Goal: Task Accomplishment & Management: Complete application form

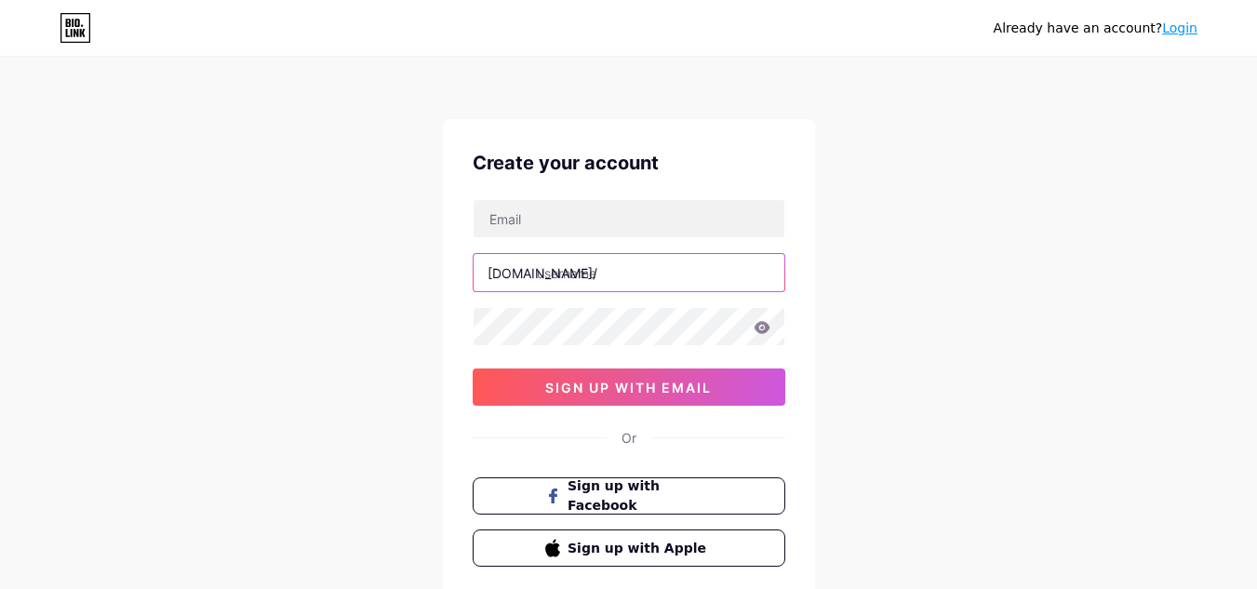
click at [600, 277] on input "text" at bounding box center [629, 272] width 311 height 37
type input "lightsonn"
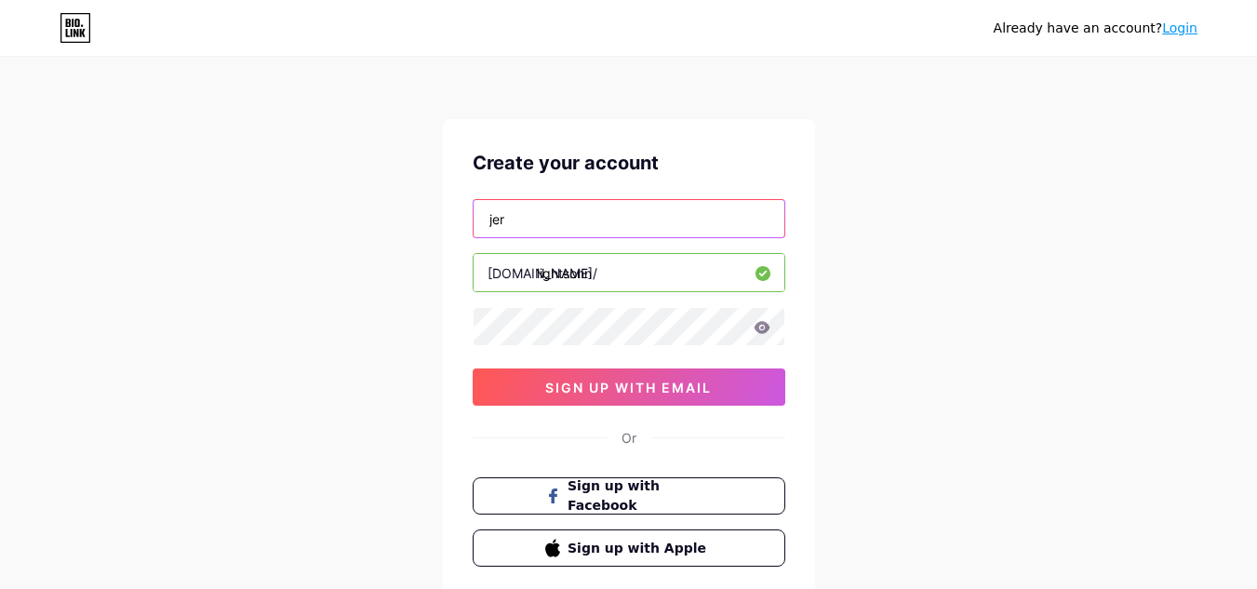
type input "[EMAIL_ADDRESS][DOMAIN_NAME]"
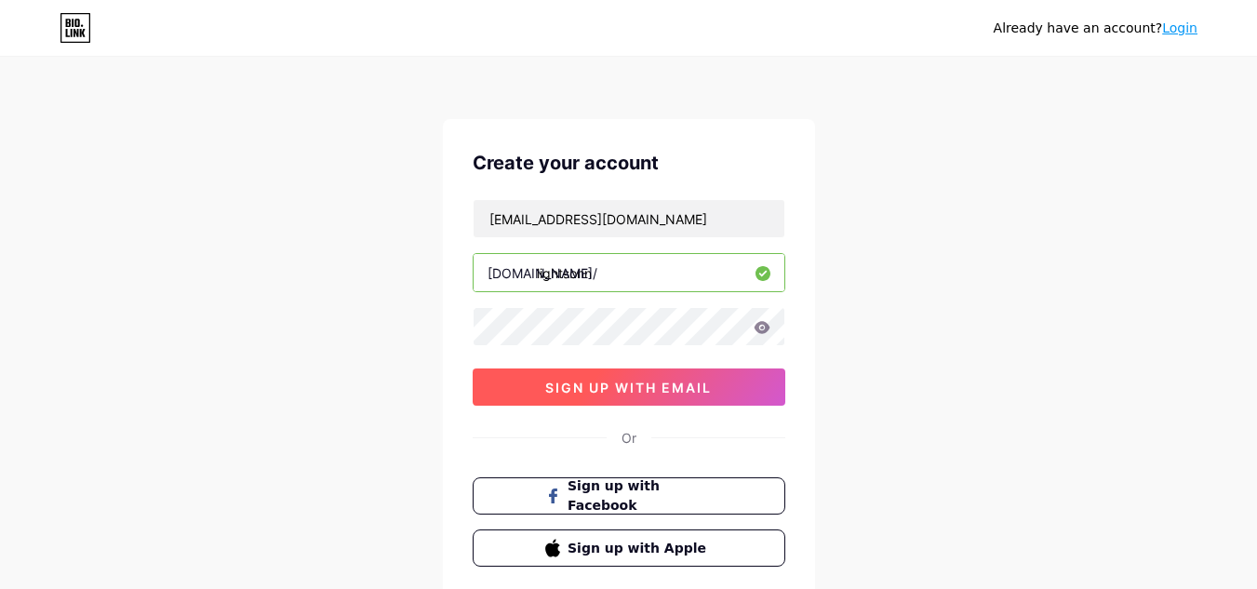
click at [687, 388] on span "sign up with email" at bounding box center [628, 388] width 167 height 16
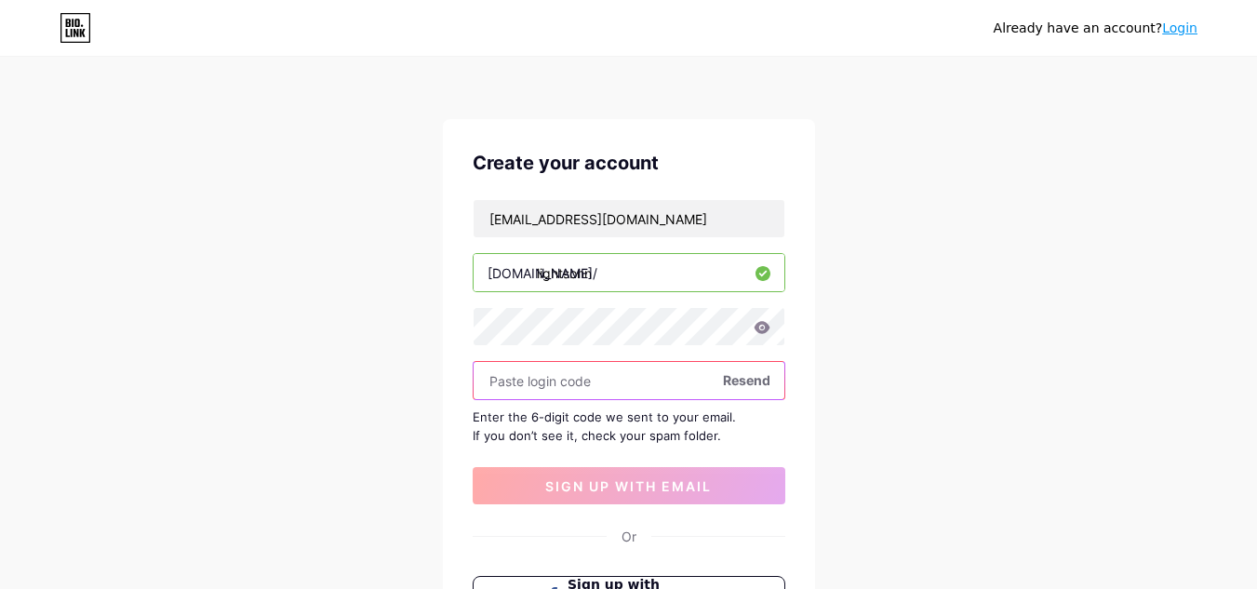
paste input "976367"
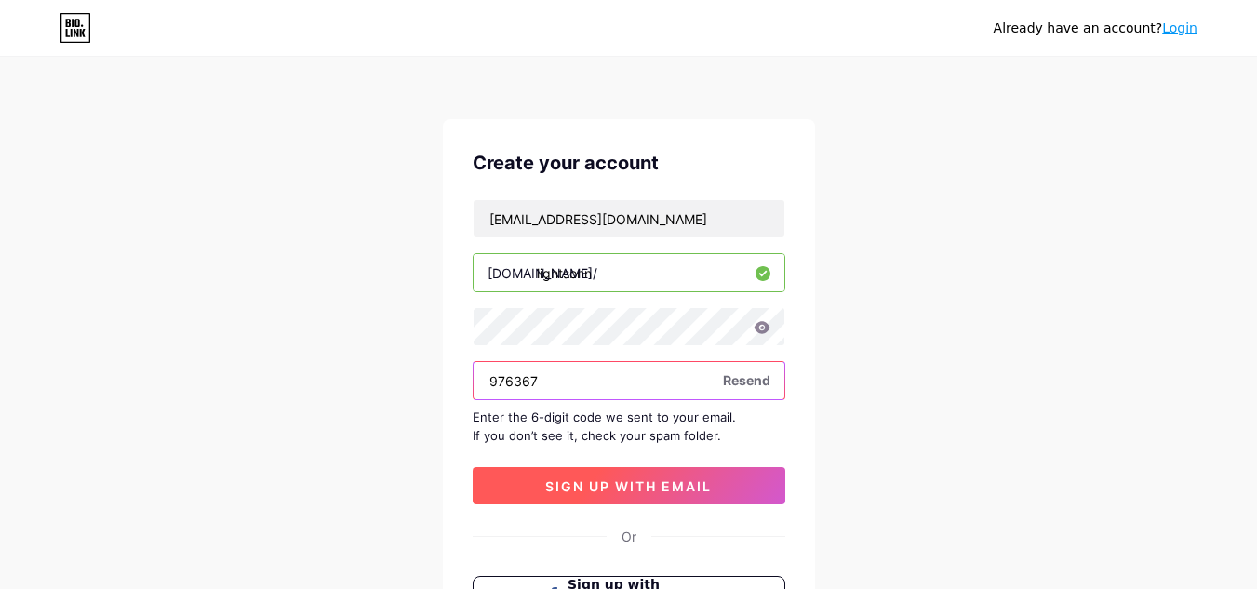
type input "976367"
click at [676, 485] on span "sign up with email" at bounding box center [628, 486] width 167 height 16
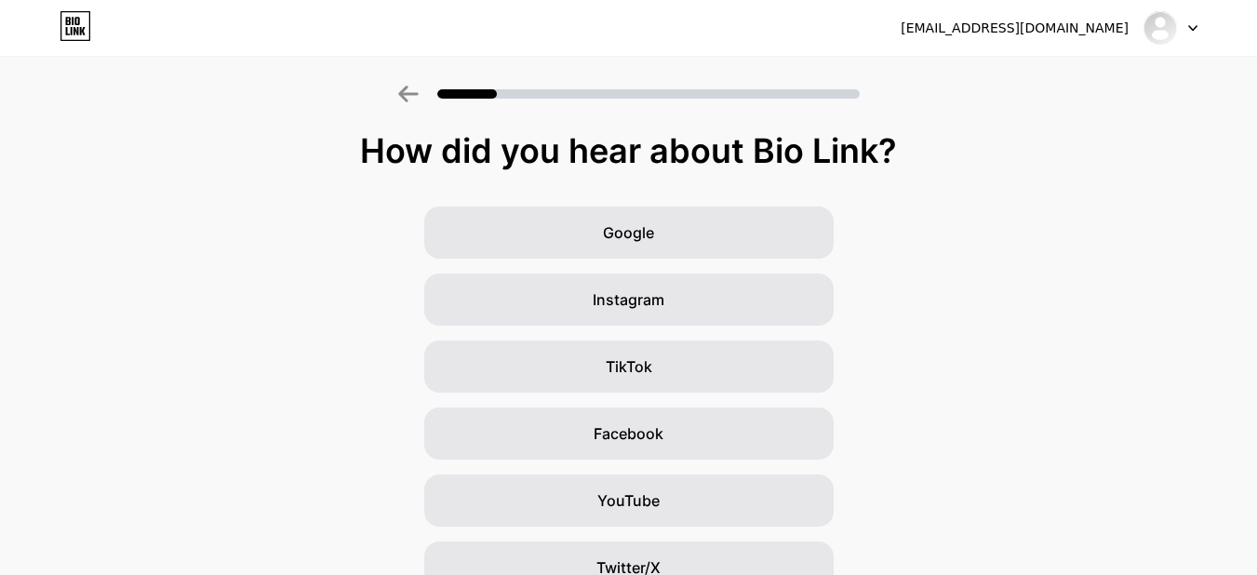
click at [1191, 36] on div at bounding box center [1171, 28] width 54 height 34
click at [1201, 22] on div "[EMAIL_ADDRESS][DOMAIN_NAME] Logout" at bounding box center [628, 28] width 1257 height 34
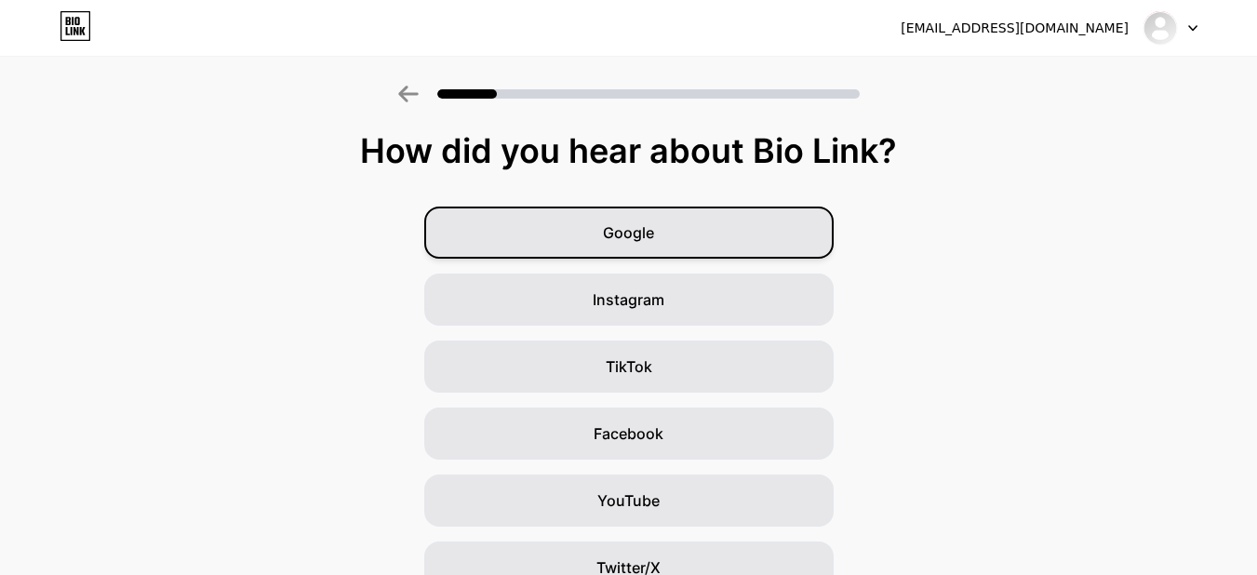
click at [764, 253] on div "Google" at bounding box center [629, 233] width 410 height 52
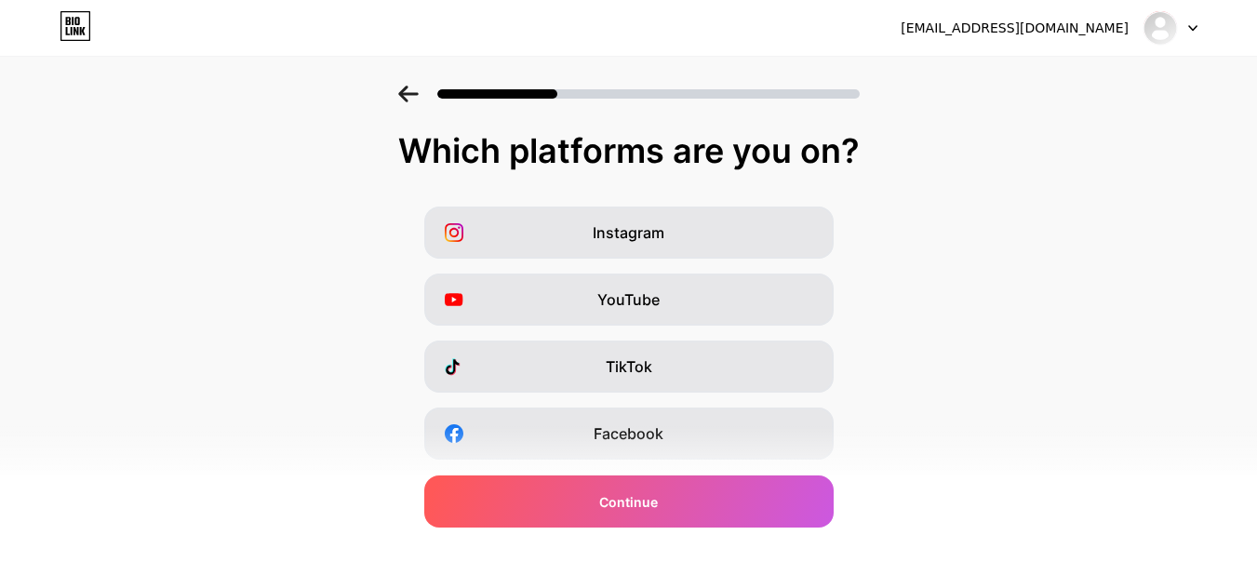
click at [419, 92] on icon at bounding box center [408, 94] width 20 height 17
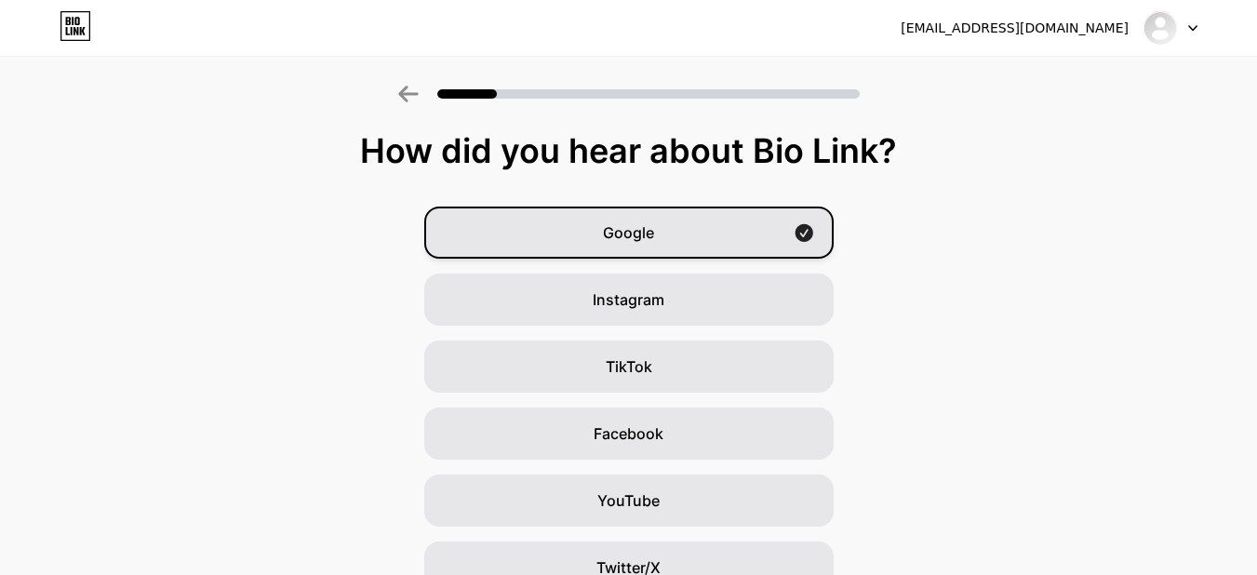
click at [737, 238] on div "Google" at bounding box center [629, 233] width 410 height 52
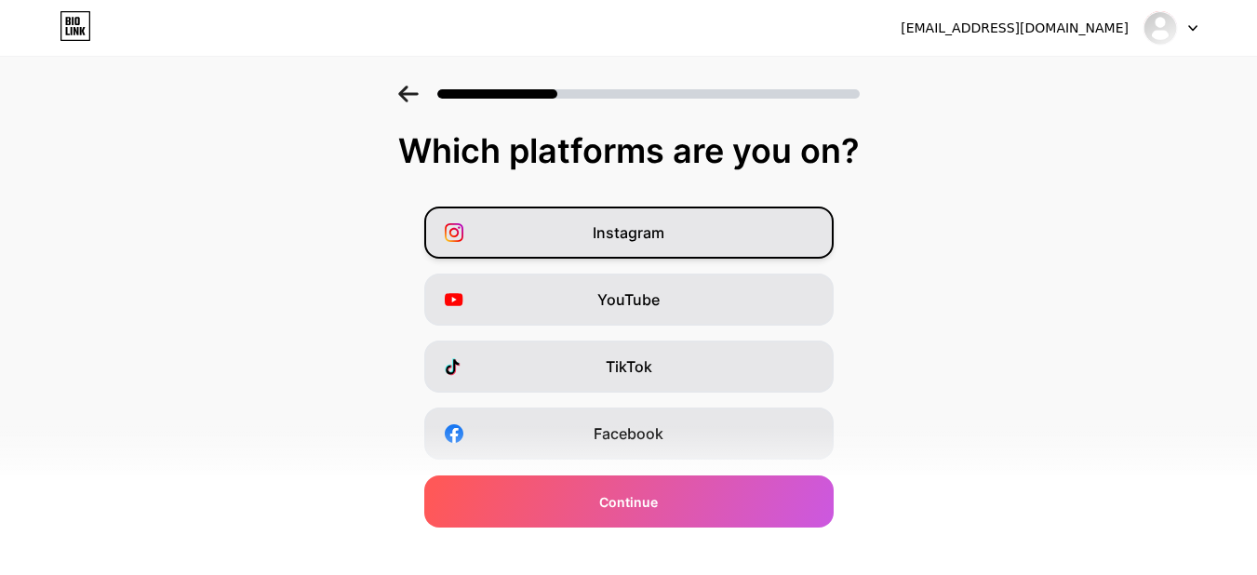
click at [652, 243] on span "Instagram" at bounding box center [629, 233] width 72 height 22
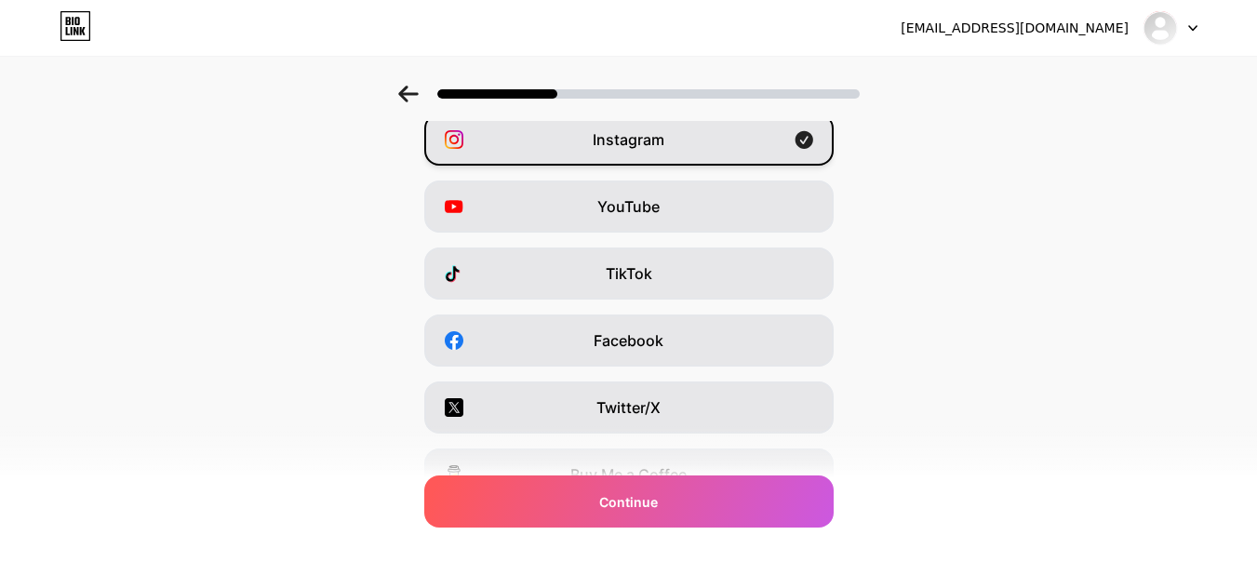
scroll to position [320, 0]
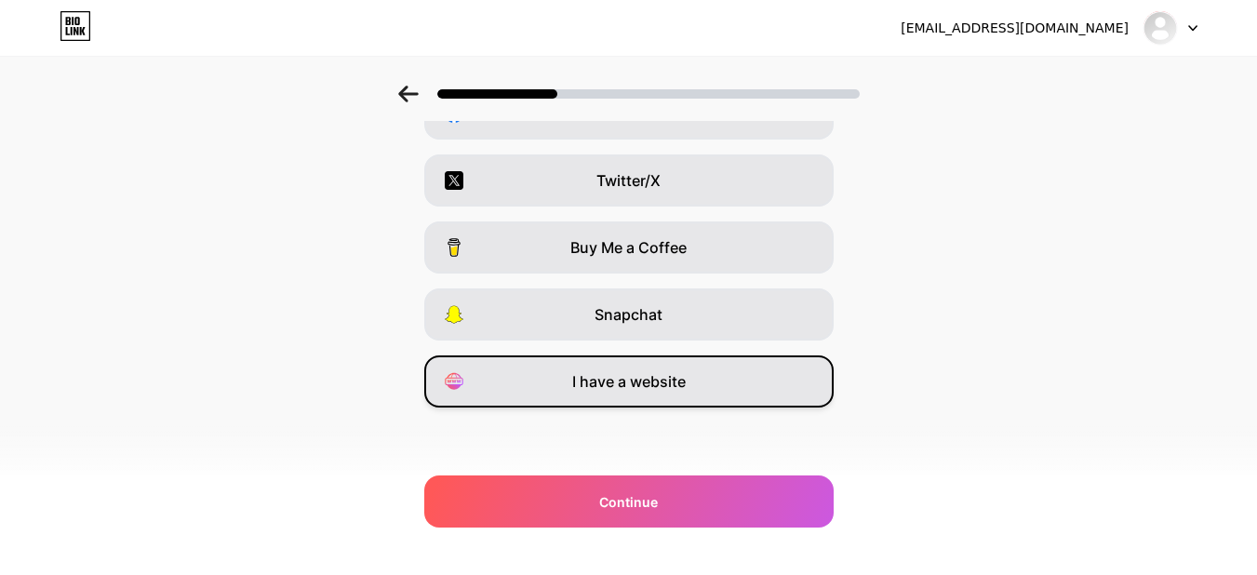
click at [651, 376] on span "I have a website" at bounding box center [629, 381] width 114 height 22
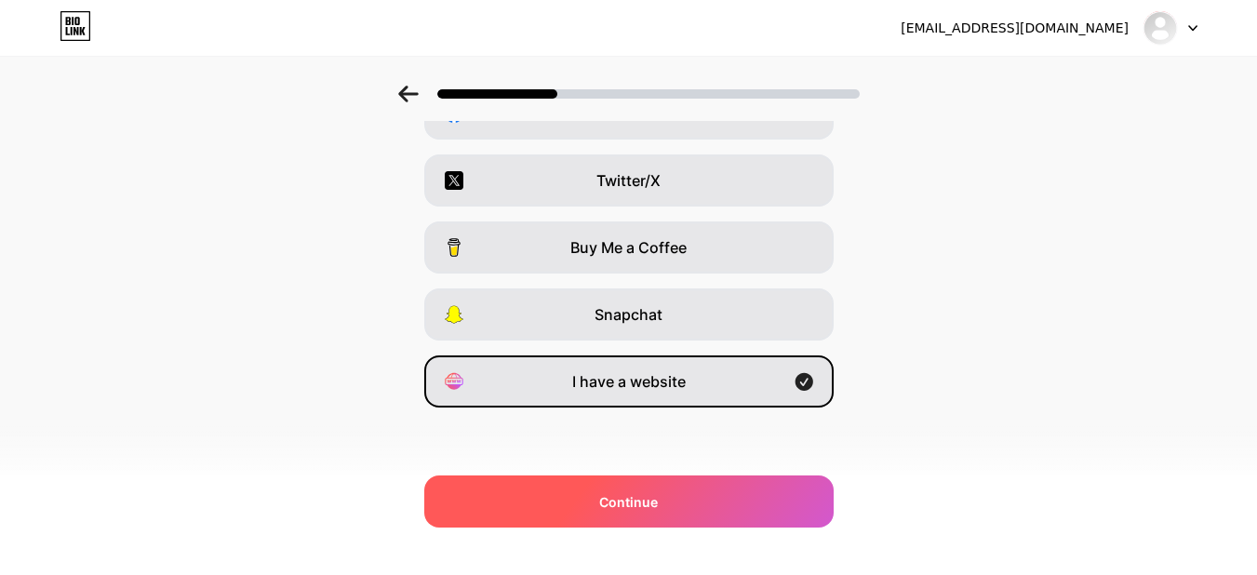
click at [718, 504] on div "Continue" at bounding box center [629, 502] width 410 height 52
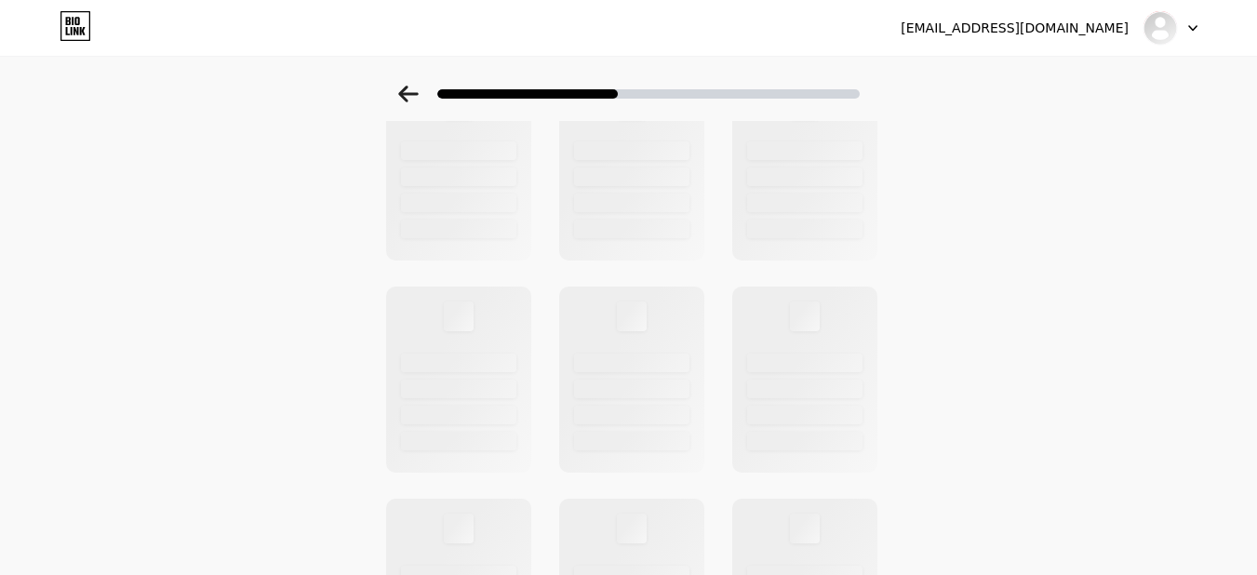
scroll to position [0, 0]
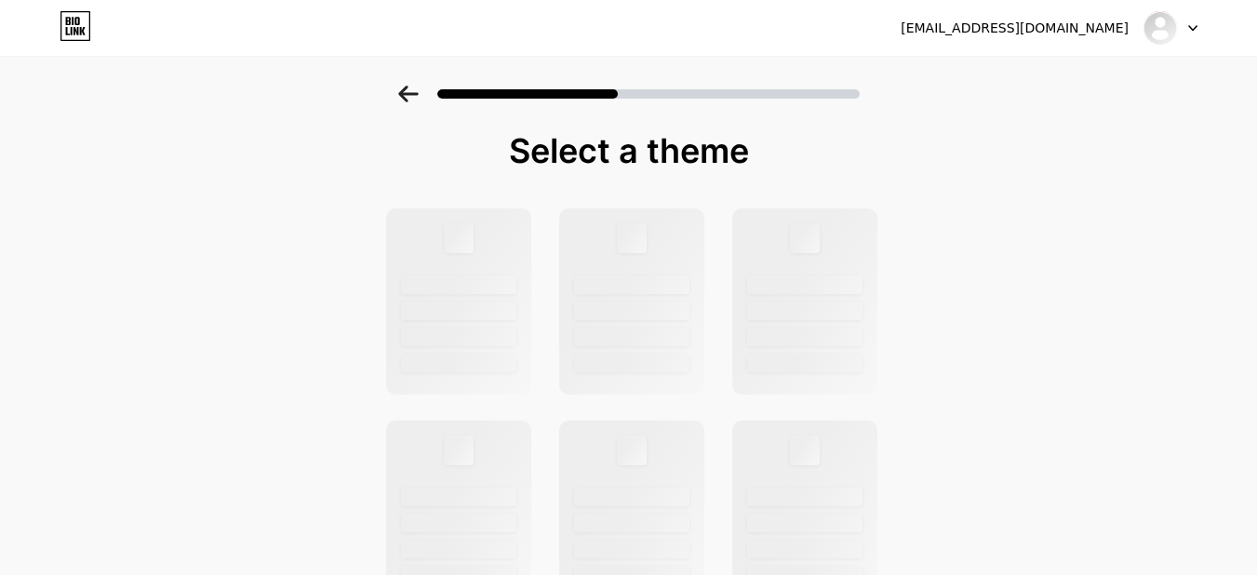
click at [406, 90] on icon at bounding box center [408, 94] width 20 height 17
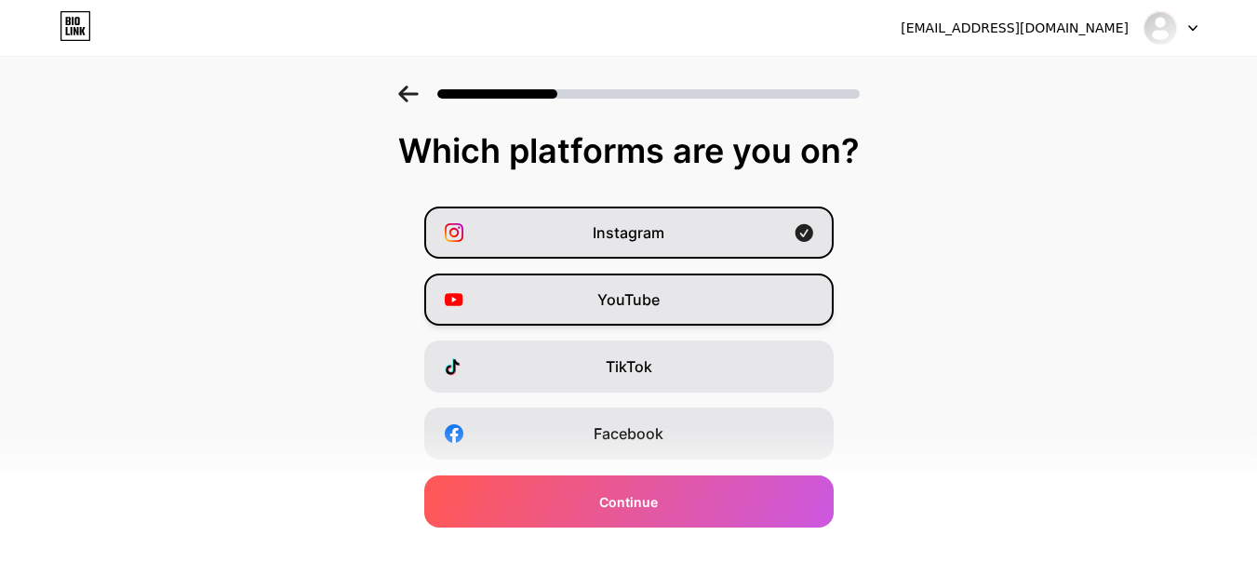
click at [778, 315] on div "YouTube" at bounding box center [629, 300] width 410 height 52
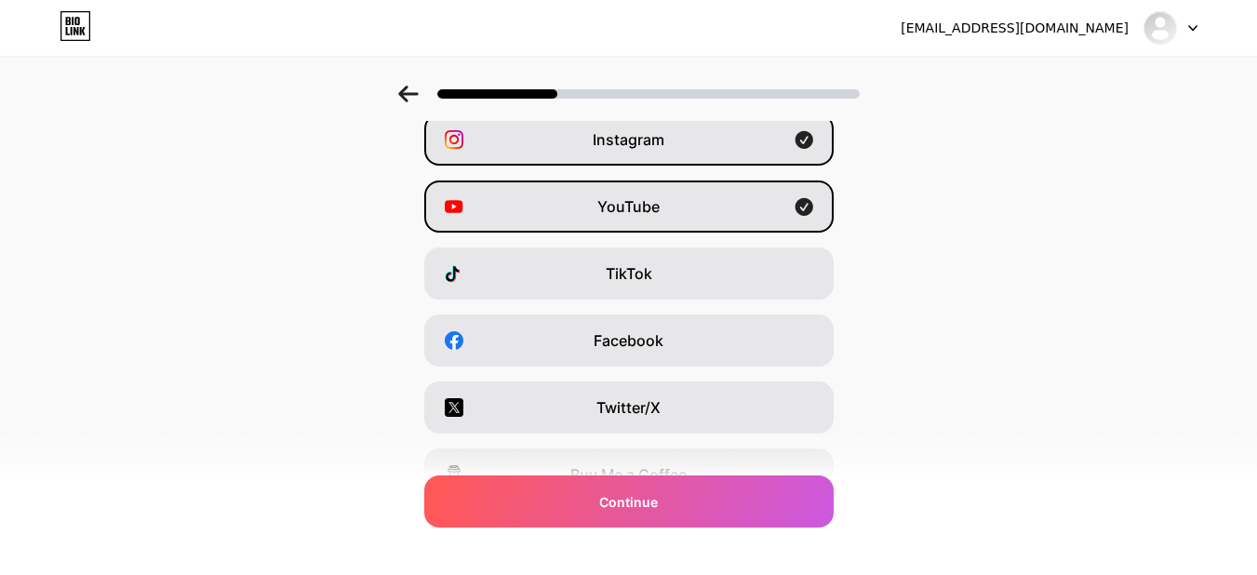
click at [775, 335] on div "Facebook" at bounding box center [629, 341] width 410 height 52
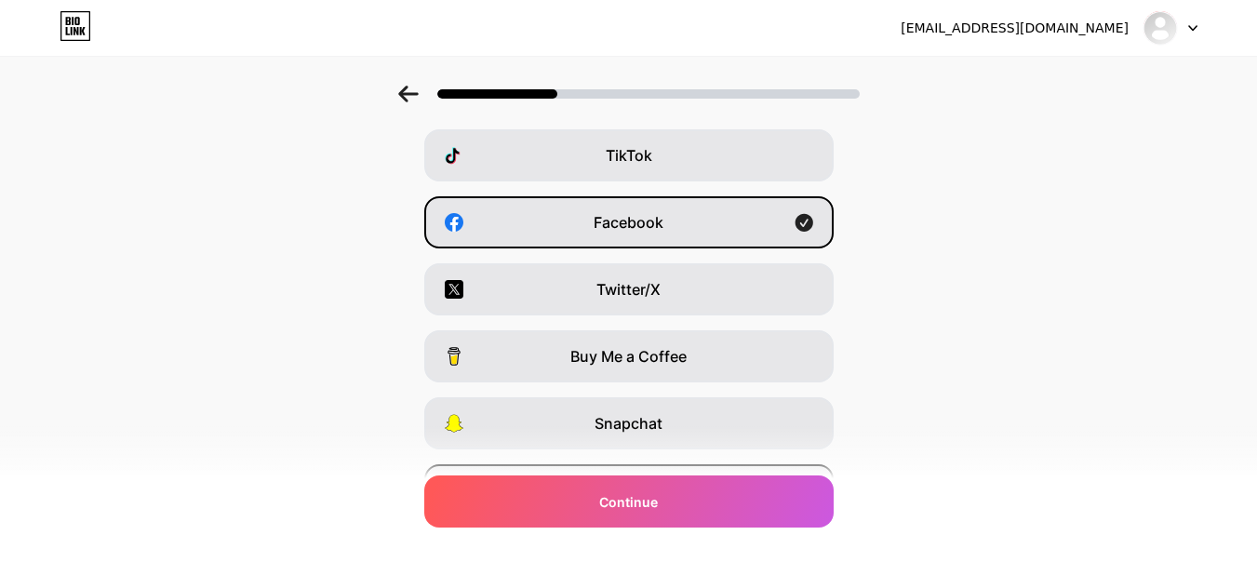
scroll to position [320, 0]
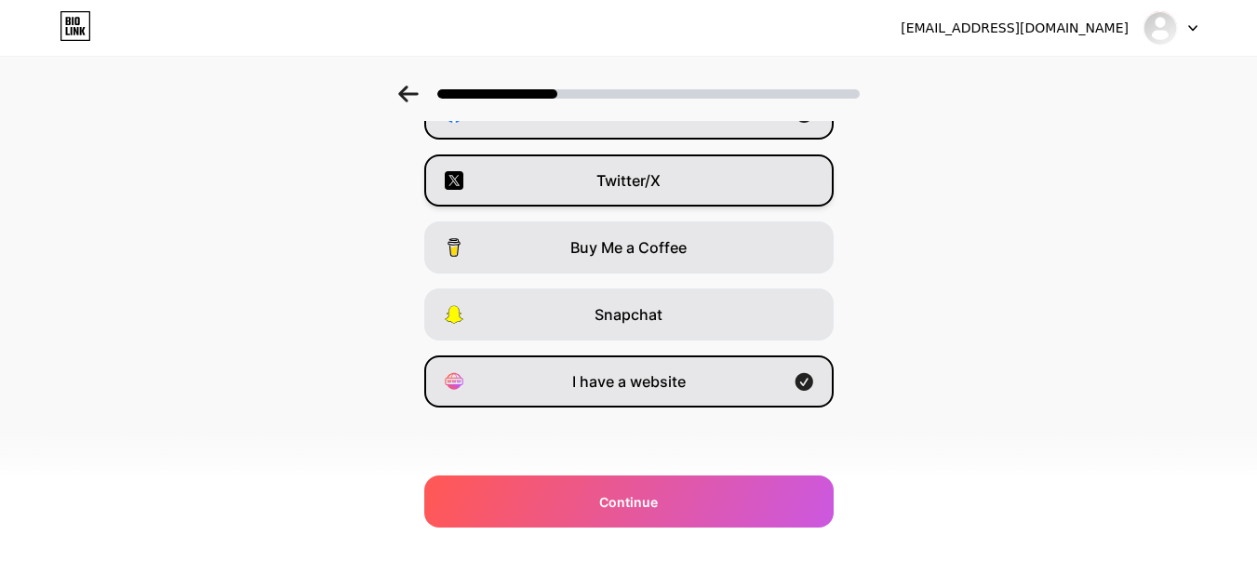
click at [707, 188] on div "Twitter/X" at bounding box center [629, 180] width 410 height 52
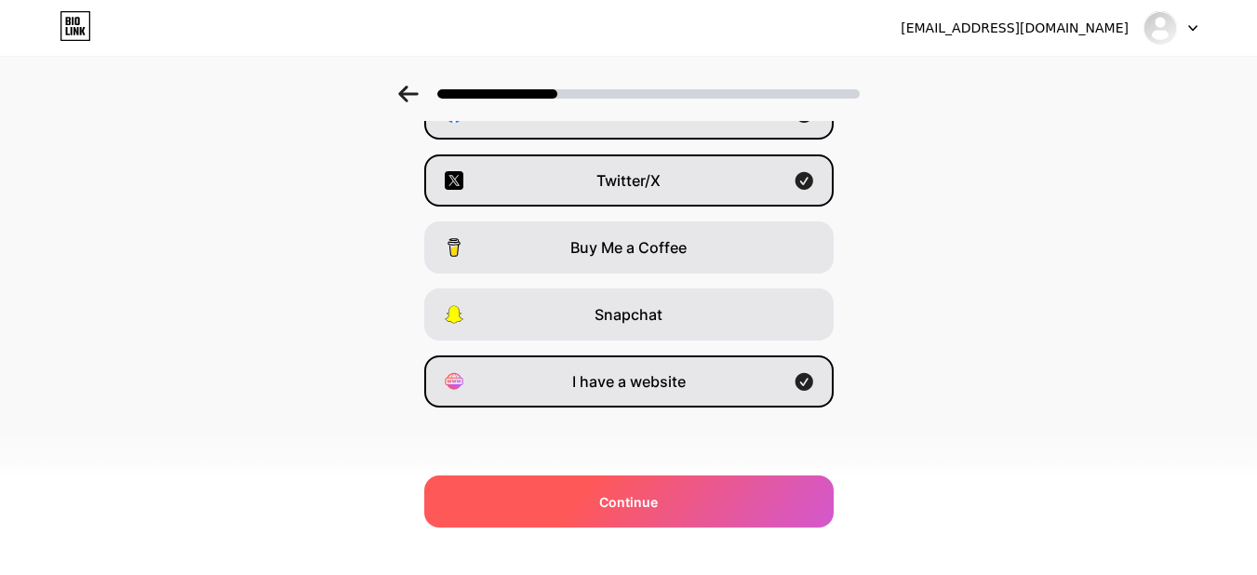
click at [693, 480] on div "Continue" at bounding box center [629, 502] width 410 height 52
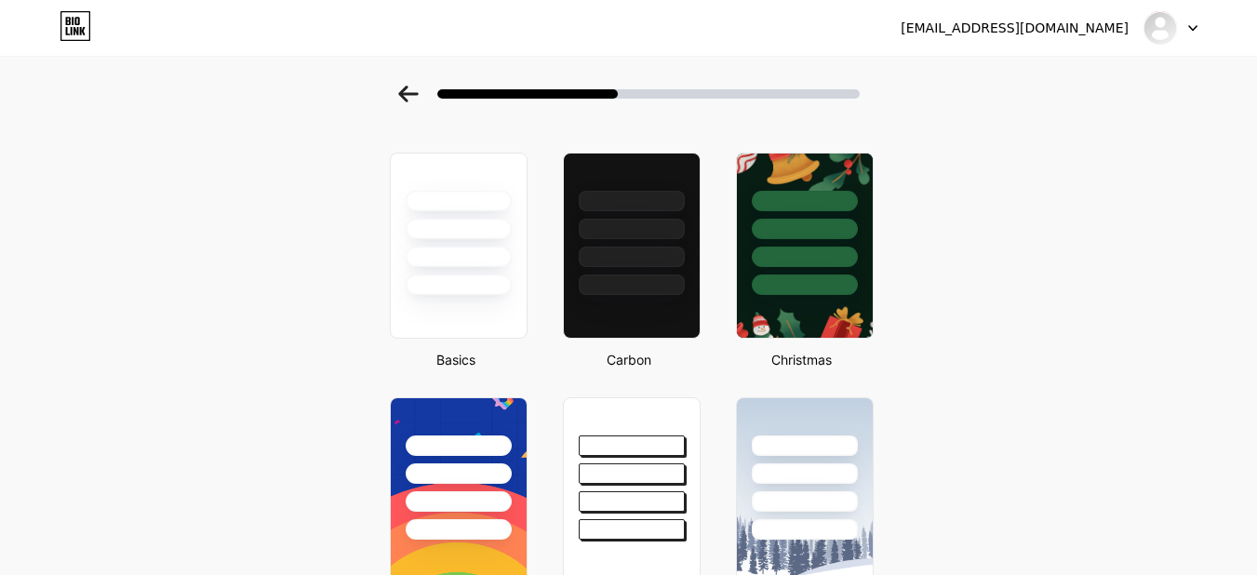
scroll to position [93, 0]
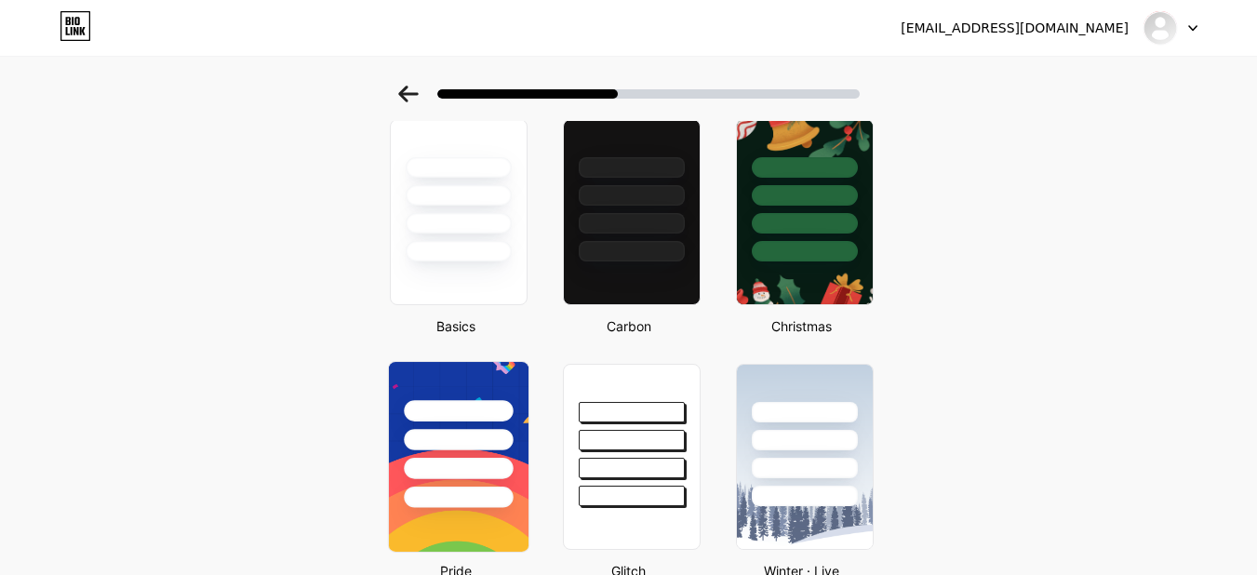
click at [485, 419] on div at bounding box center [458, 410] width 109 height 21
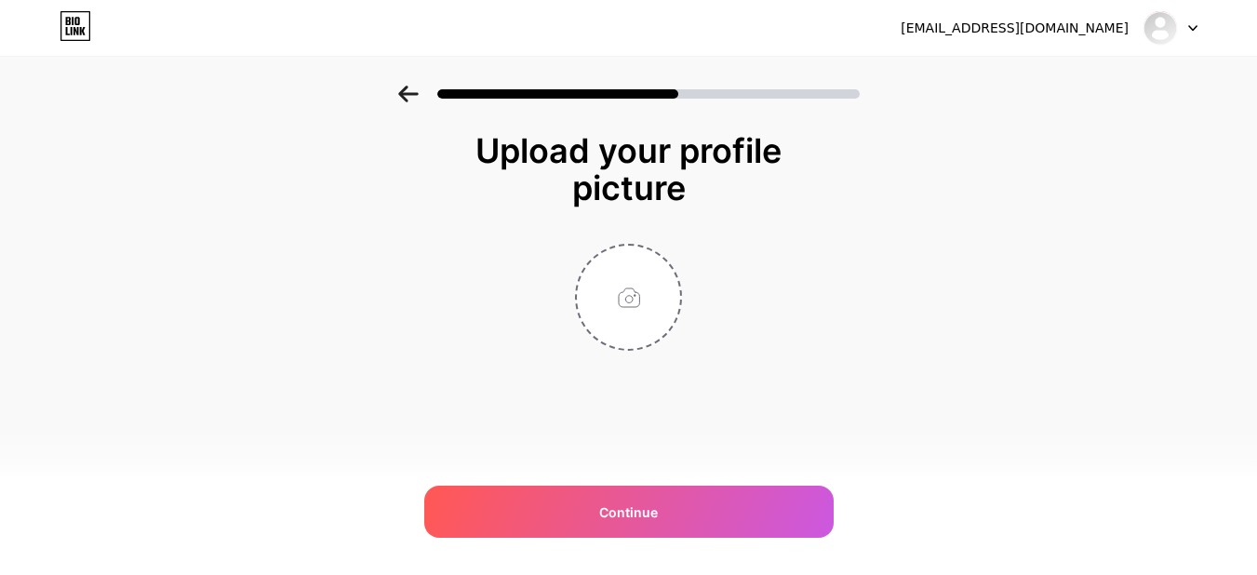
scroll to position [0, 0]
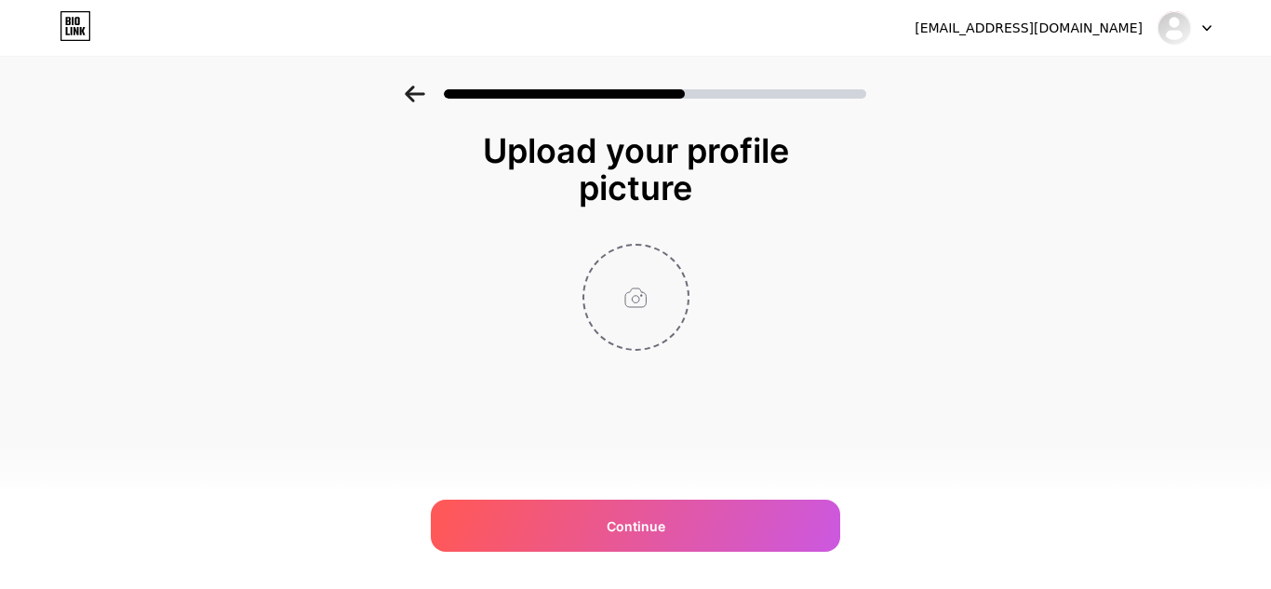
click at [634, 320] on input "file" at bounding box center [635, 297] width 103 height 103
type input "C:\fakepath\Lightsonn-photography.jpg"
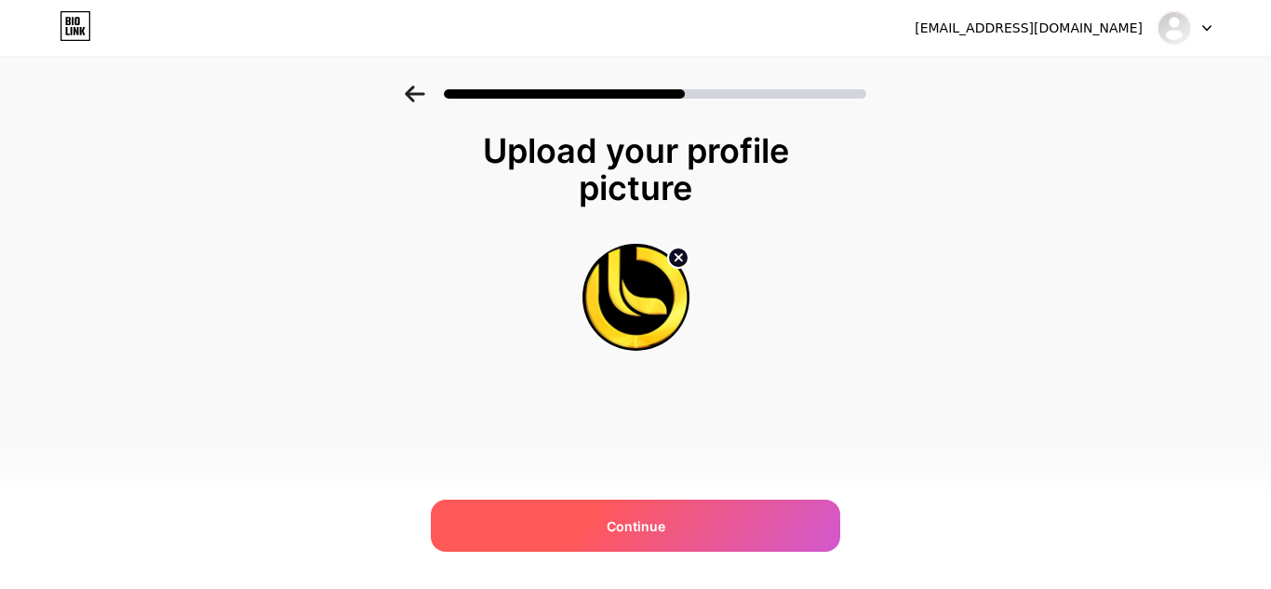
click at [793, 502] on div "Continue" at bounding box center [636, 526] width 410 height 52
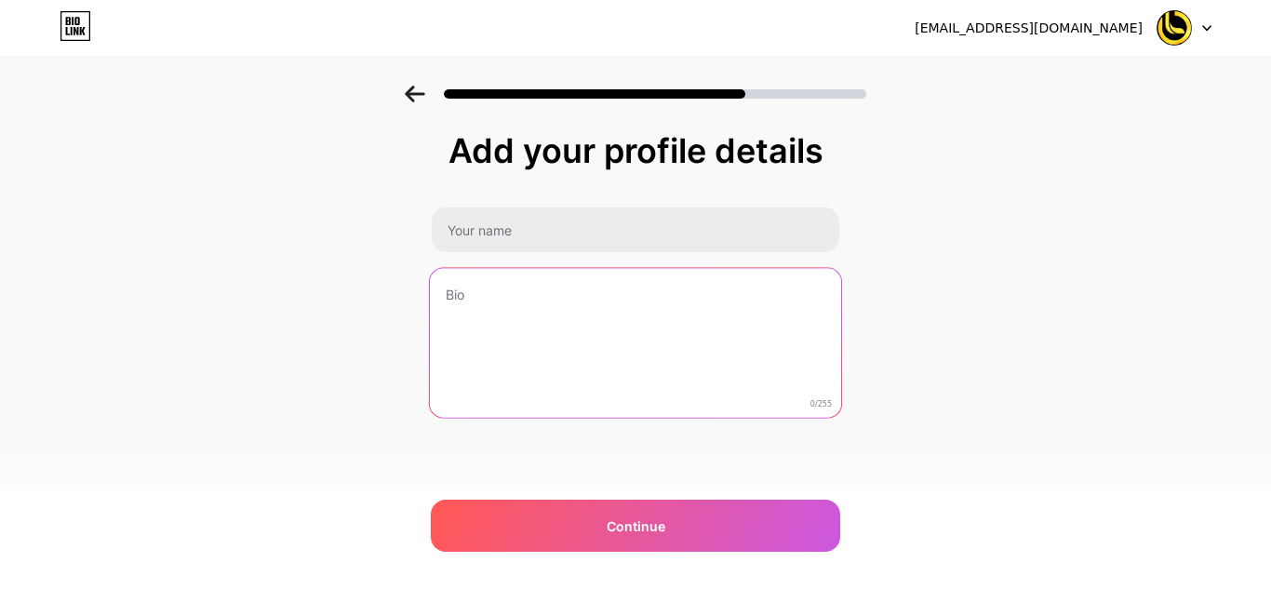
click at [674, 346] on textarea at bounding box center [635, 344] width 411 height 152
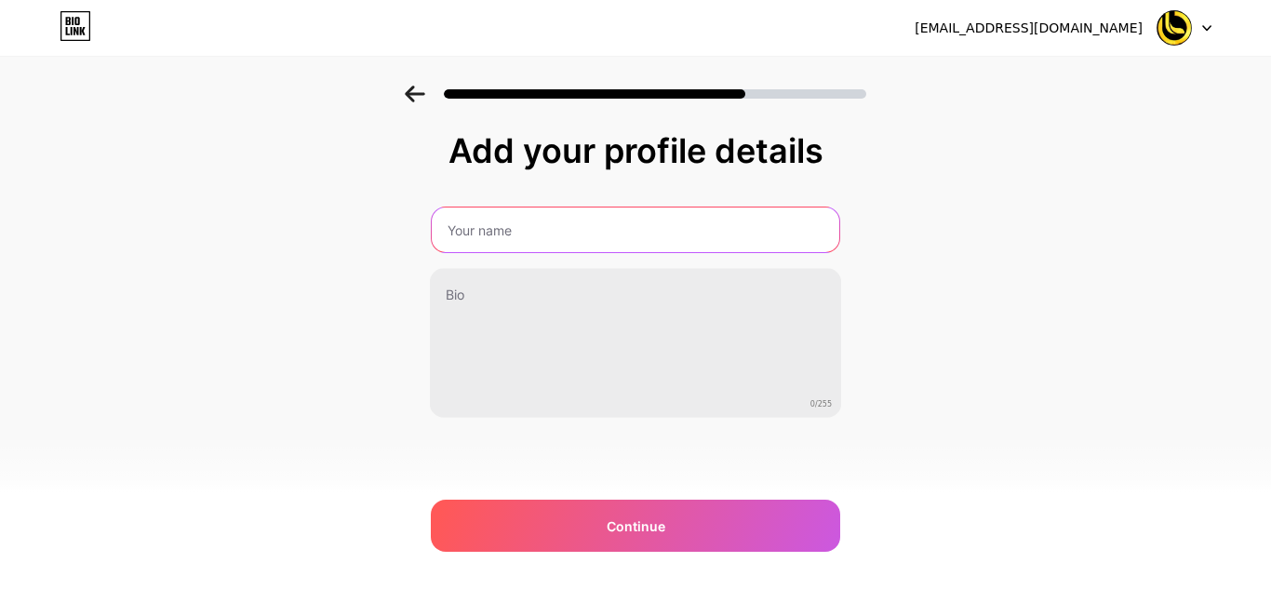
click at [607, 225] on input "text" at bounding box center [636, 230] width 408 height 45
type input "Lights Onn Photography"
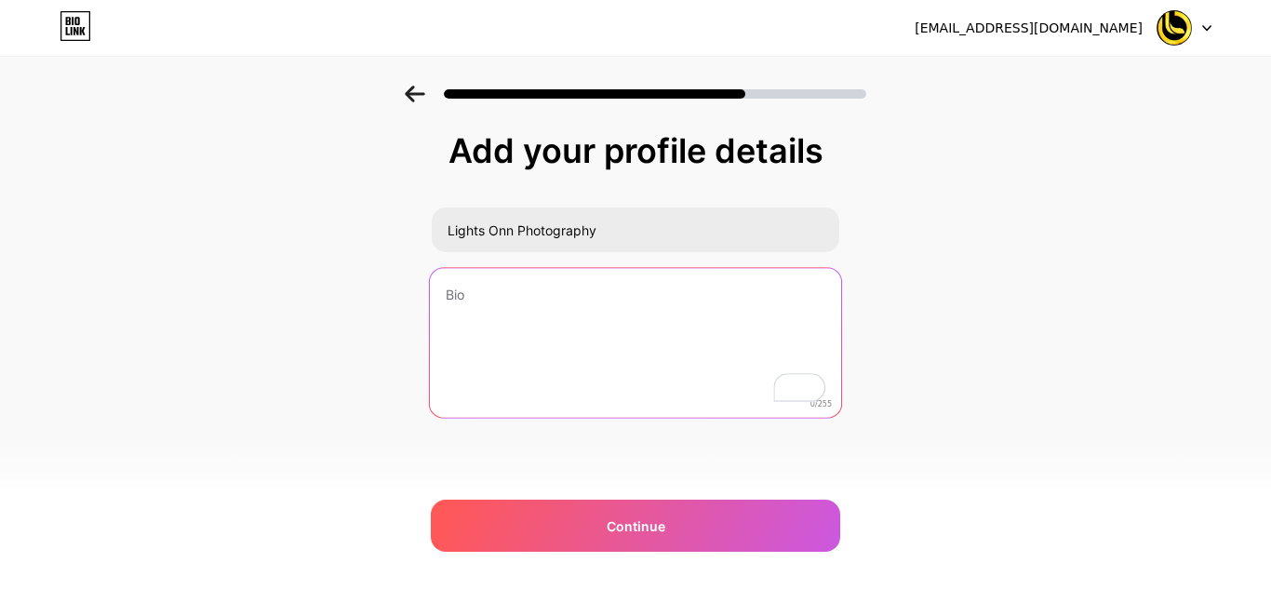
paste textarea "Our team understands the cultural richness of Madurai weddings and ensures that…"
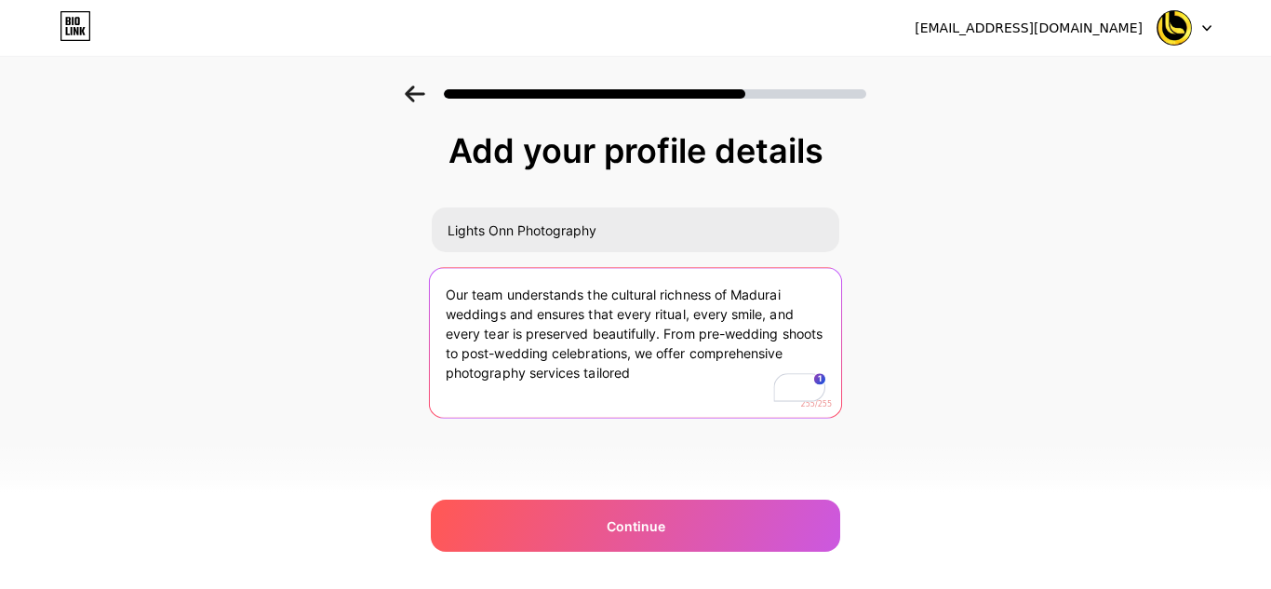
click at [614, 371] on textarea "Our team understands the cultural richness of Madurai weddings and ensures that…" at bounding box center [635, 344] width 411 height 152
click at [583, 373] on textarea "Our team understands the cultural richness of Madurai weddings and ensures that…" at bounding box center [635, 344] width 411 height 152
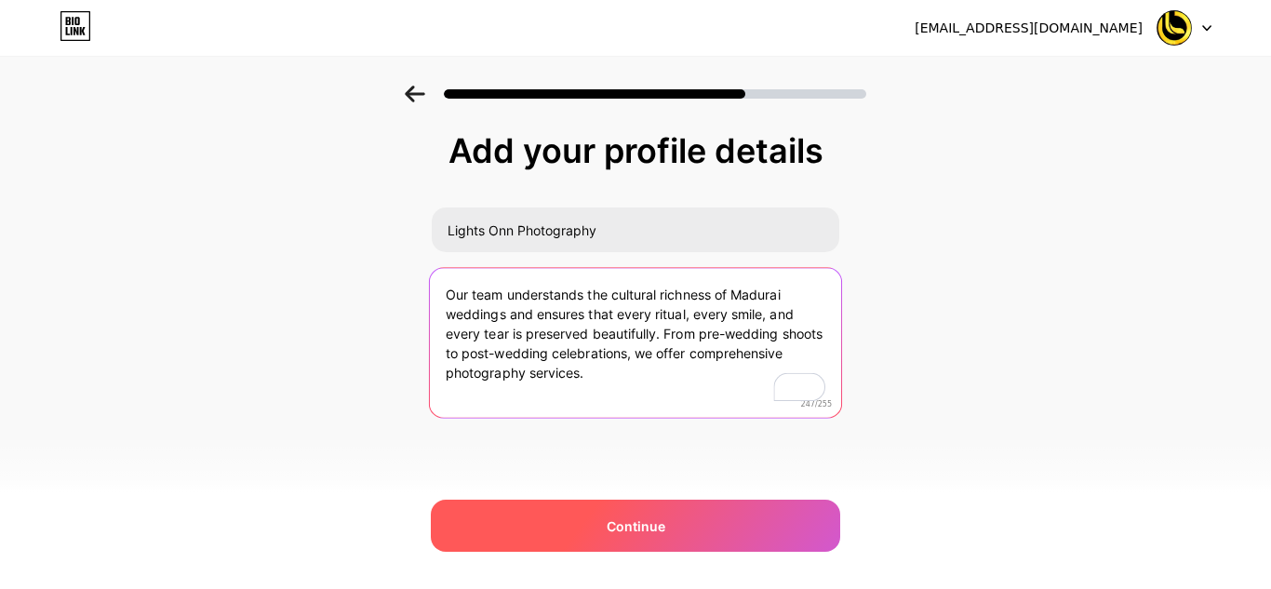
type textarea "Our team understands the cultural richness of Madurai weddings and ensures that…"
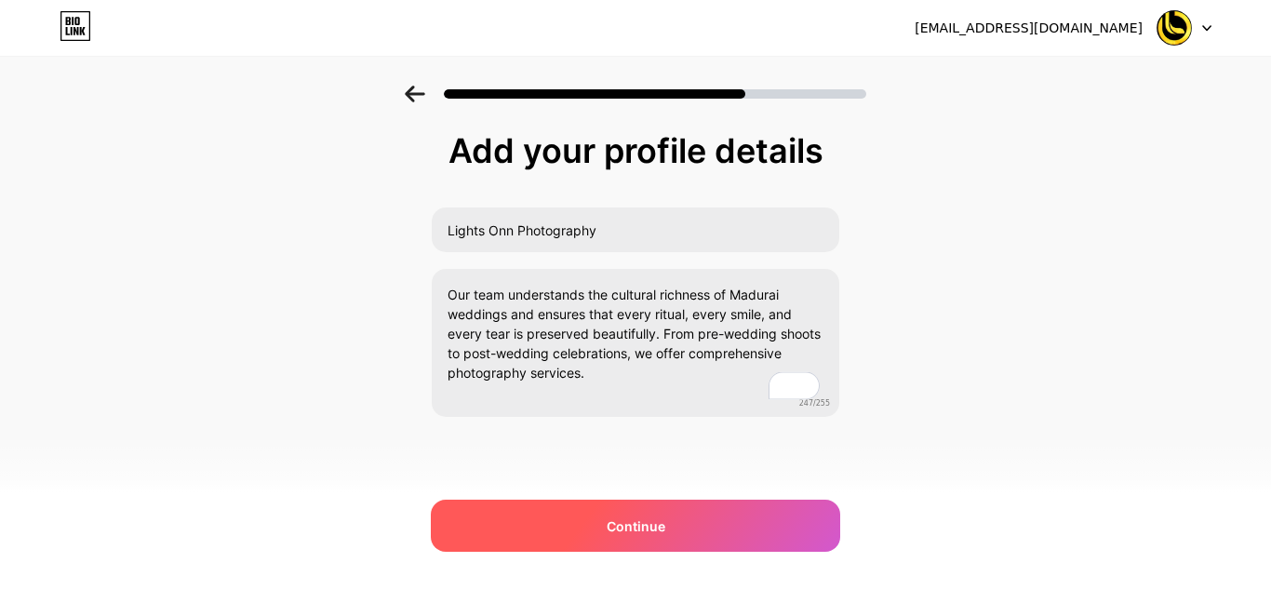
click at [678, 517] on div "Continue" at bounding box center [636, 526] width 410 height 52
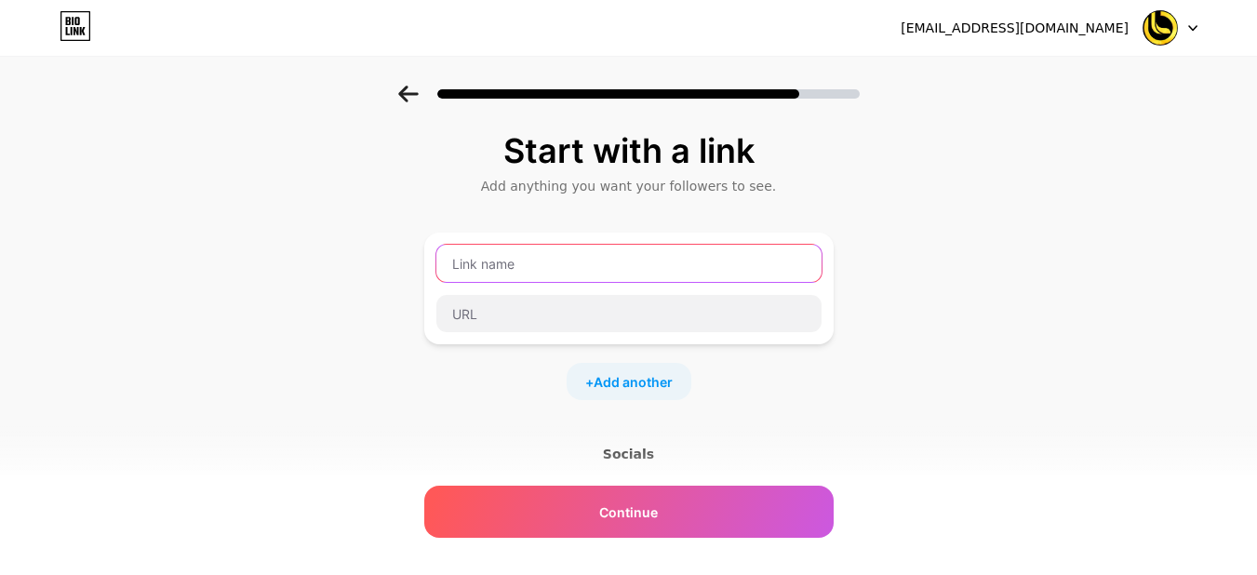
click at [638, 271] on input "text" at bounding box center [628, 263] width 385 height 37
paste input "Wedding Photography in [GEOGRAPHIC_DATA]"
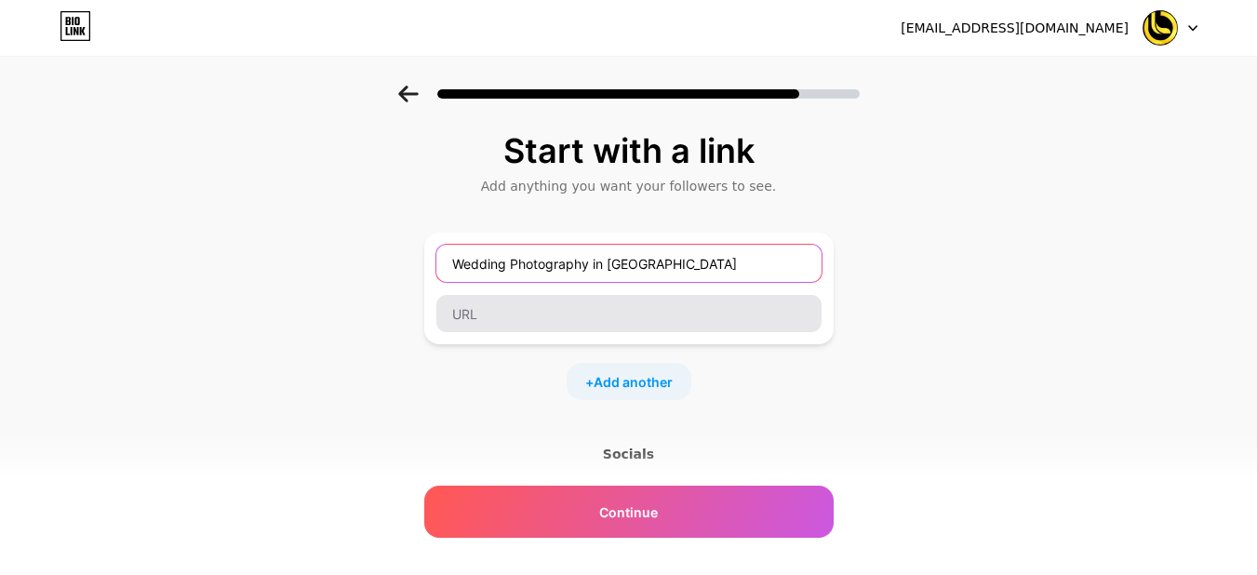
type input "Wedding Photography in [GEOGRAPHIC_DATA]"
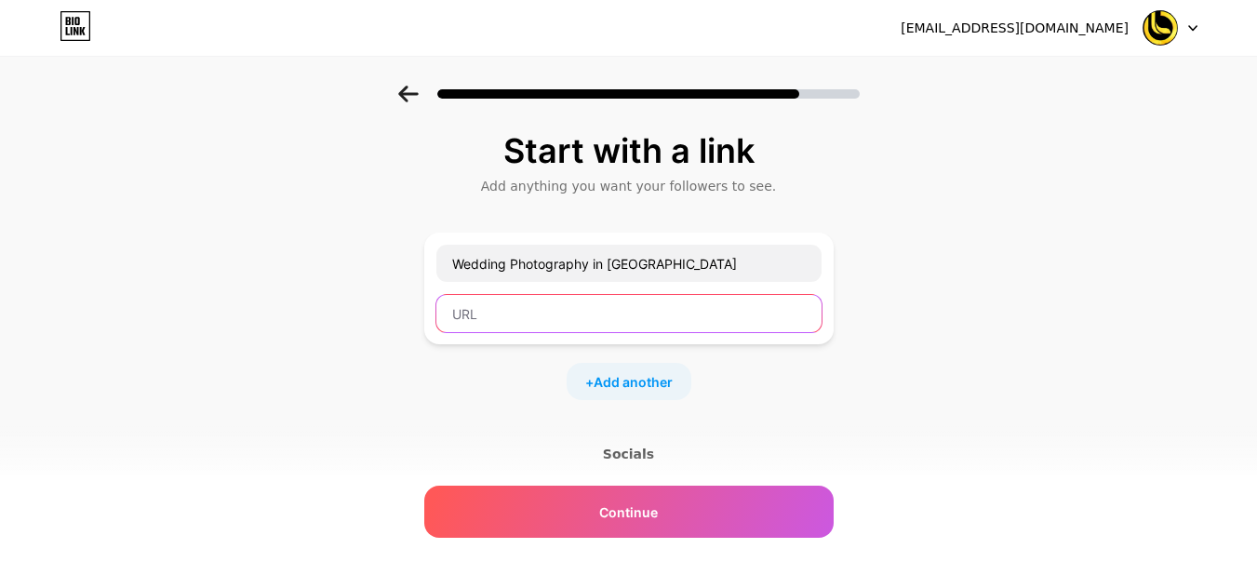
paste input "[URL][DOMAIN_NAME]"
type input "[URL][DOMAIN_NAME]"
click at [638, 370] on div "+ Add another" at bounding box center [629, 381] width 125 height 37
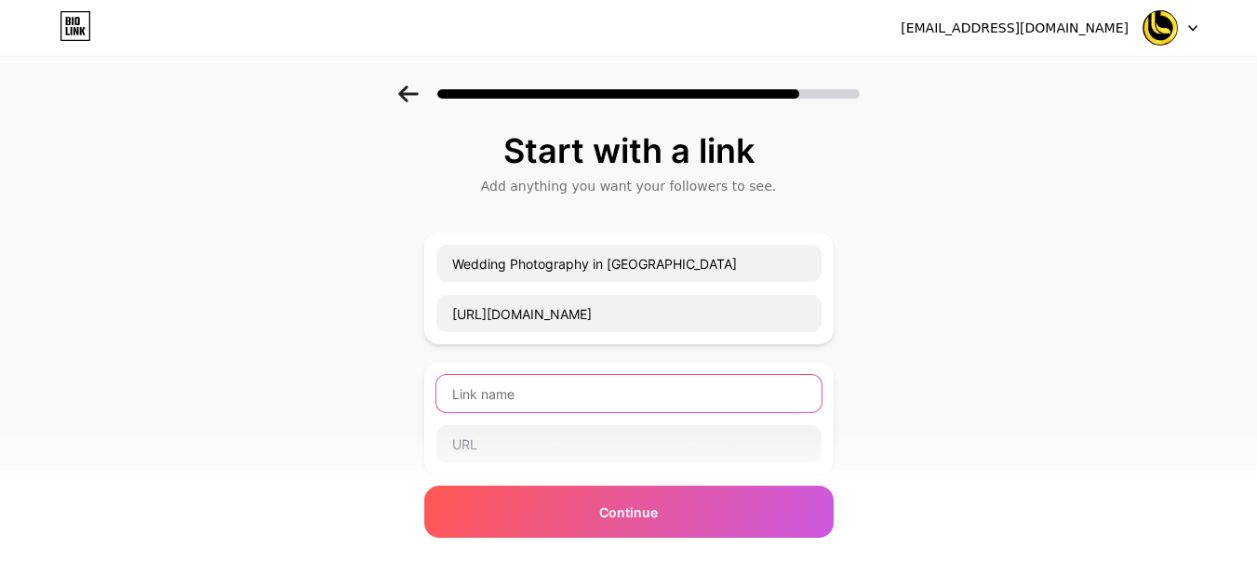
click at [512, 410] on input "text" at bounding box center [628, 393] width 385 height 37
paste input "wedding photographers in [GEOGRAPHIC_DATA]"
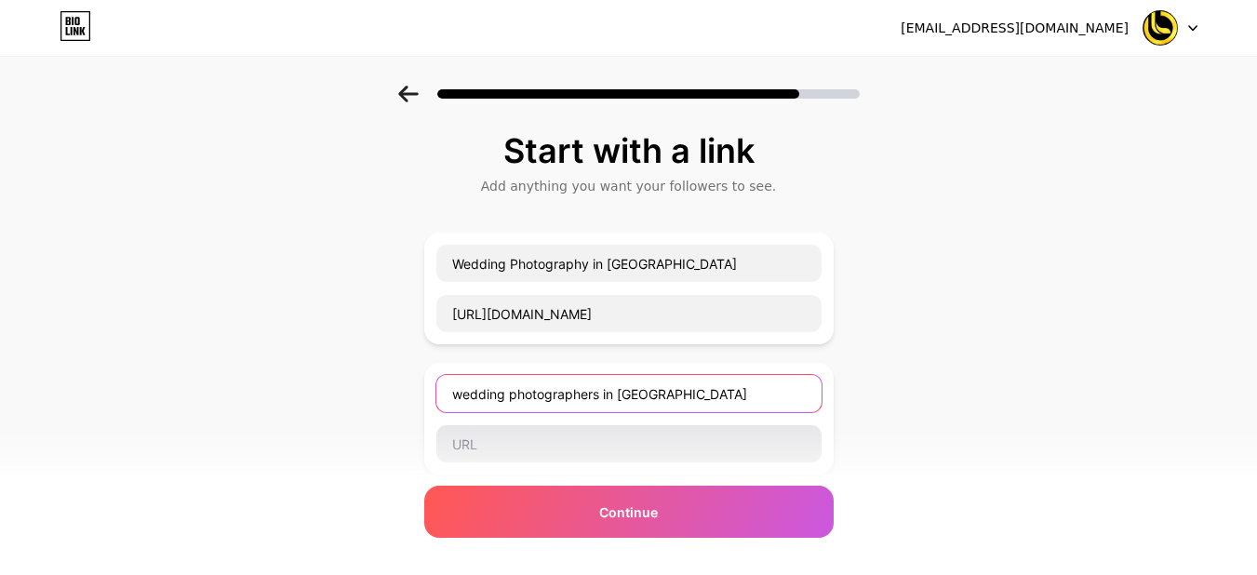
type input "wedding photographers in [GEOGRAPHIC_DATA]"
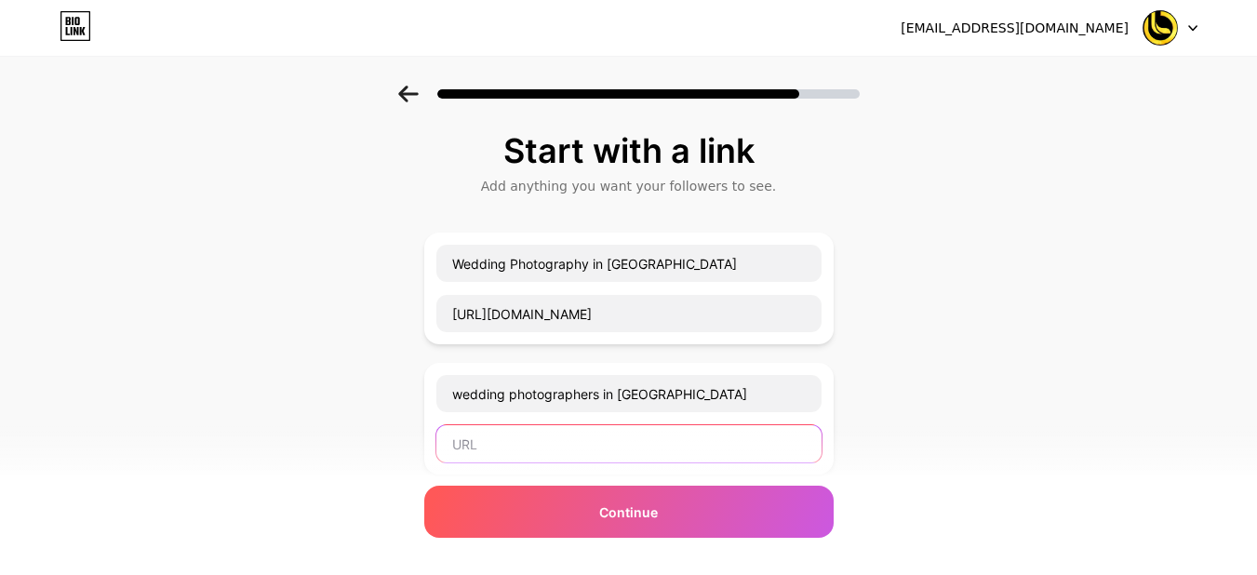
click at [514, 430] on input "text" at bounding box center [628, 443] width 385 height 37
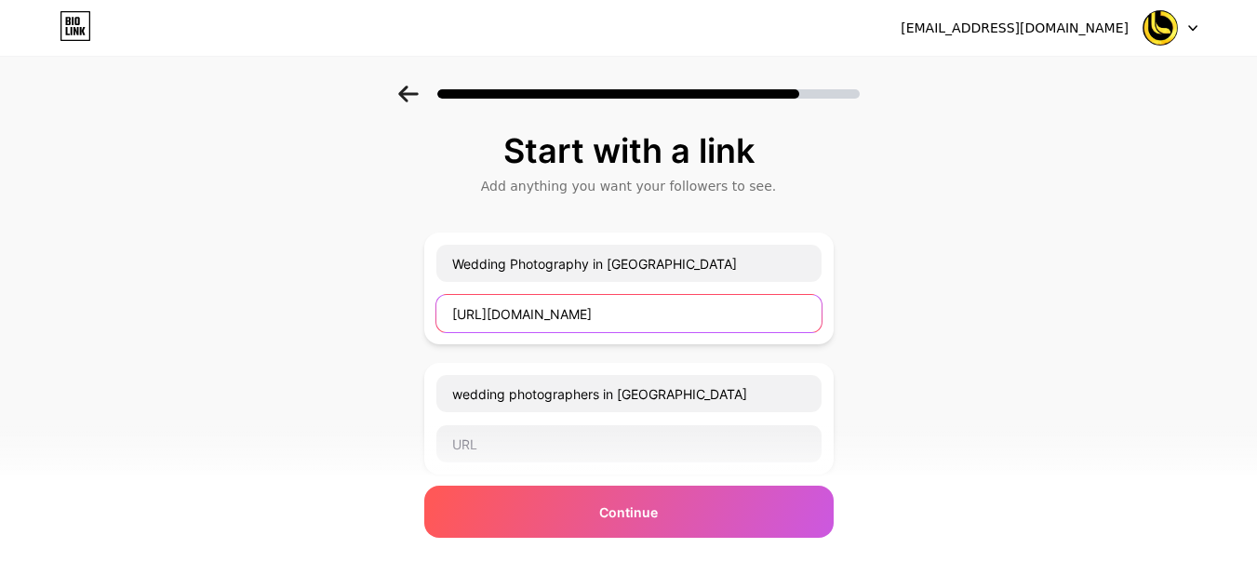
click at [598, 307] on input "[URL][DOMAIN_NAME]" at bounding box center [628, 313] width 385 height 37
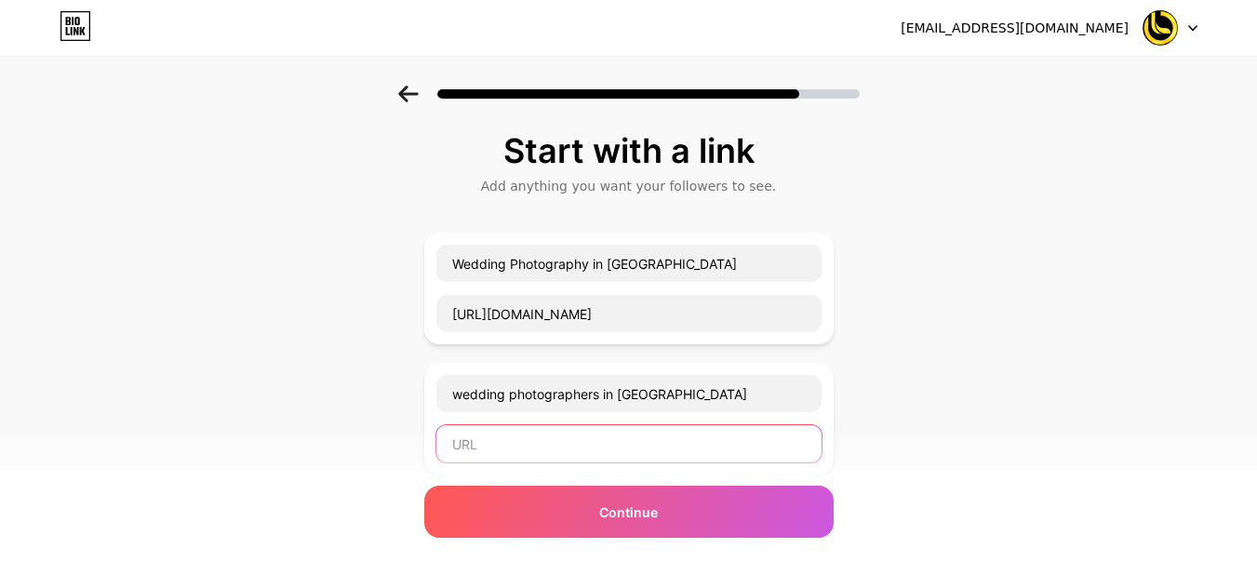
click at [532, 438] on input "text" at bounding box center [628, 443] width 385 height 37
paste input "[URL][DOMAIN_NAME]"
type input "[URL][DOMAIN_NAME]"
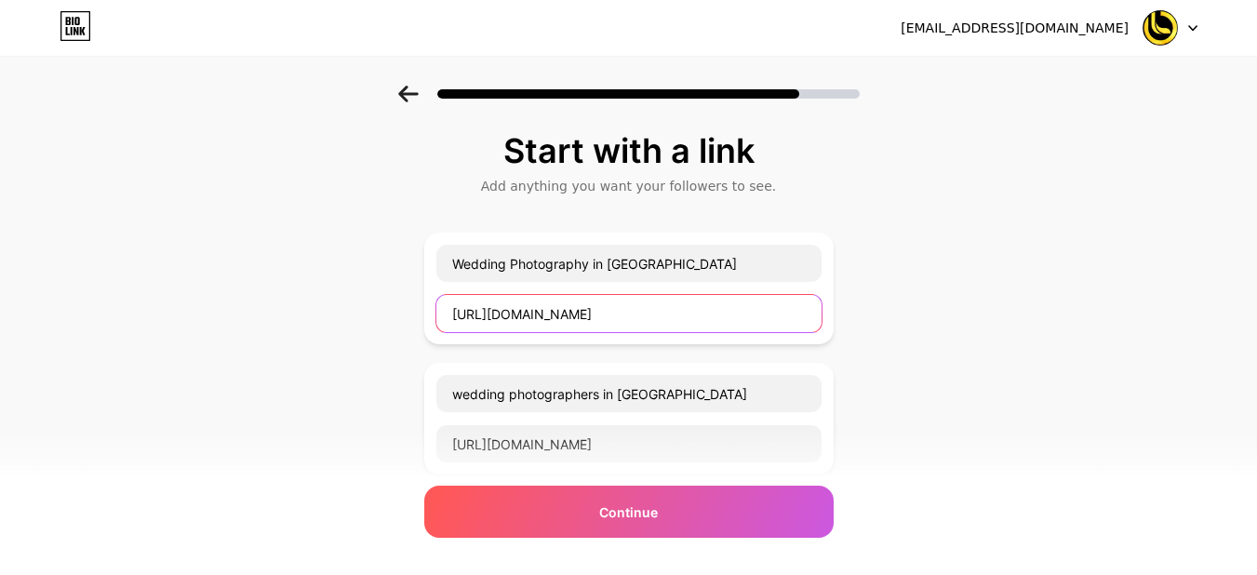
click at [705, 323] on input "[URL][DOMAIN_NAME]" at bounding box center [628, 313] width 385 height 37
paste input "[DOMAIN_NAME][URL]"
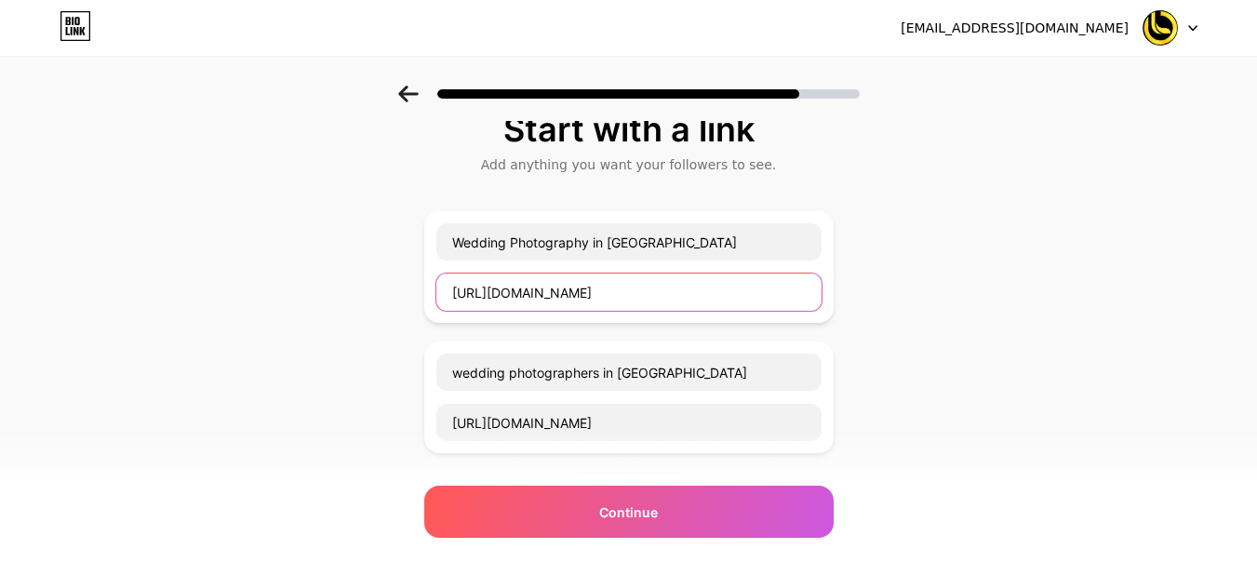
scroll to position [279, 0]
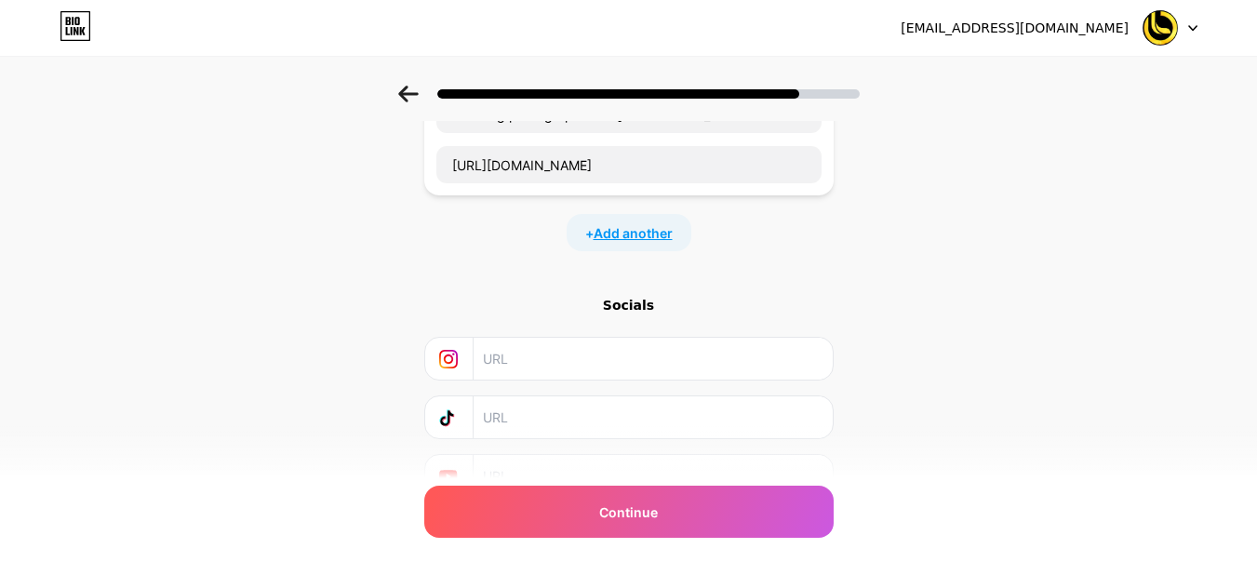
type input "[URL][DOMAIN_NAME]"
click at [663, 235] on span "Add another" at bounding box center [633, 233] width 79 height 20
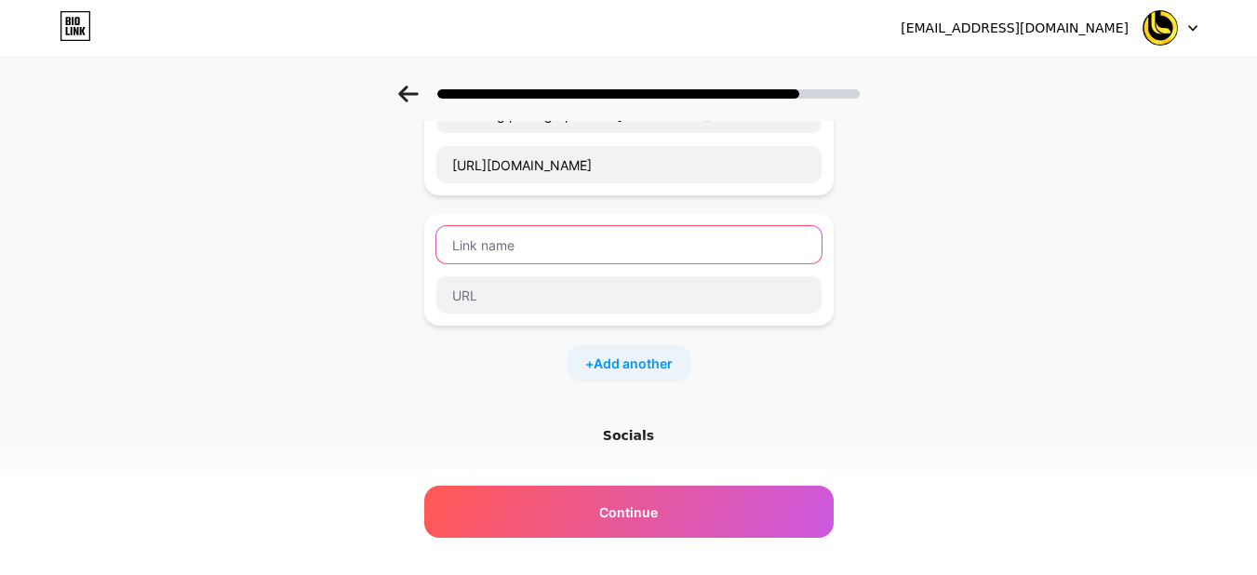
click at [714, 248] on input "text" at bounding box center [628, 244] width 385 height 37
paste input "Wedding photographers in [GEOGRAPHIC_DATA]"
type input "Wedding photographers in [GEOGRAPHIC_DATA]"
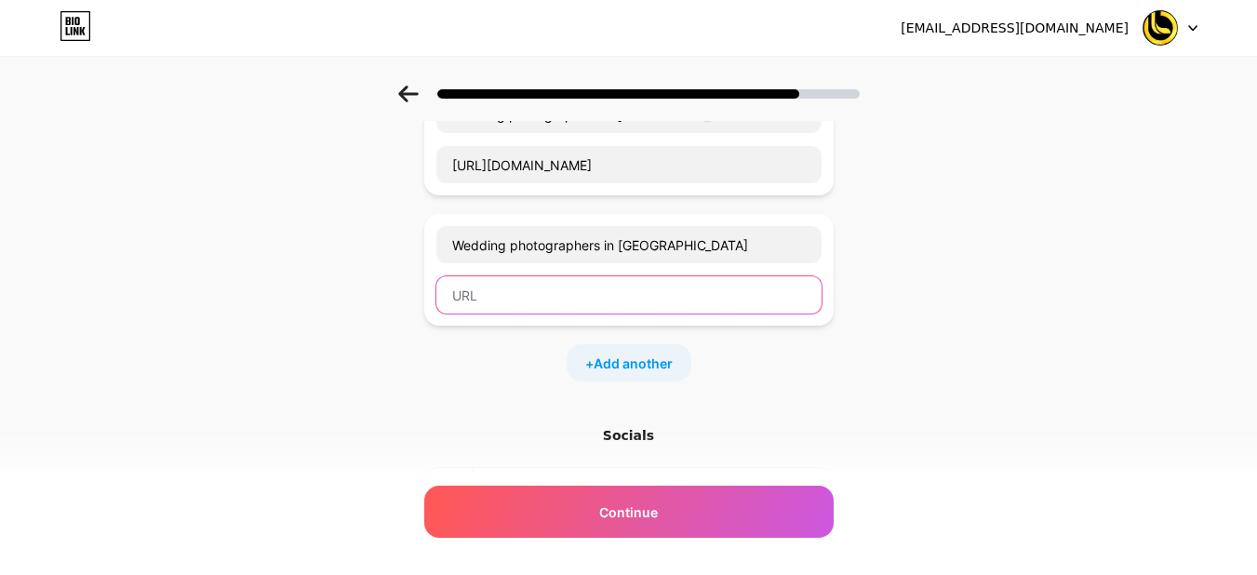
paste input "[URL][DOMAIN_NAME]"
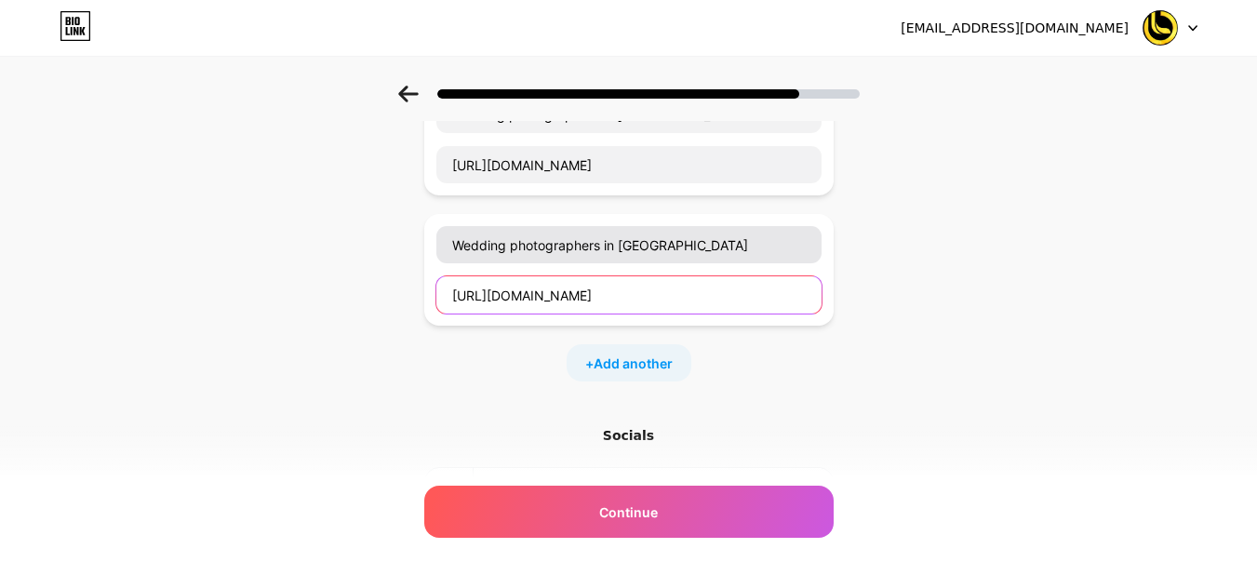
type input "[URL][DOMAIN_NAME]"
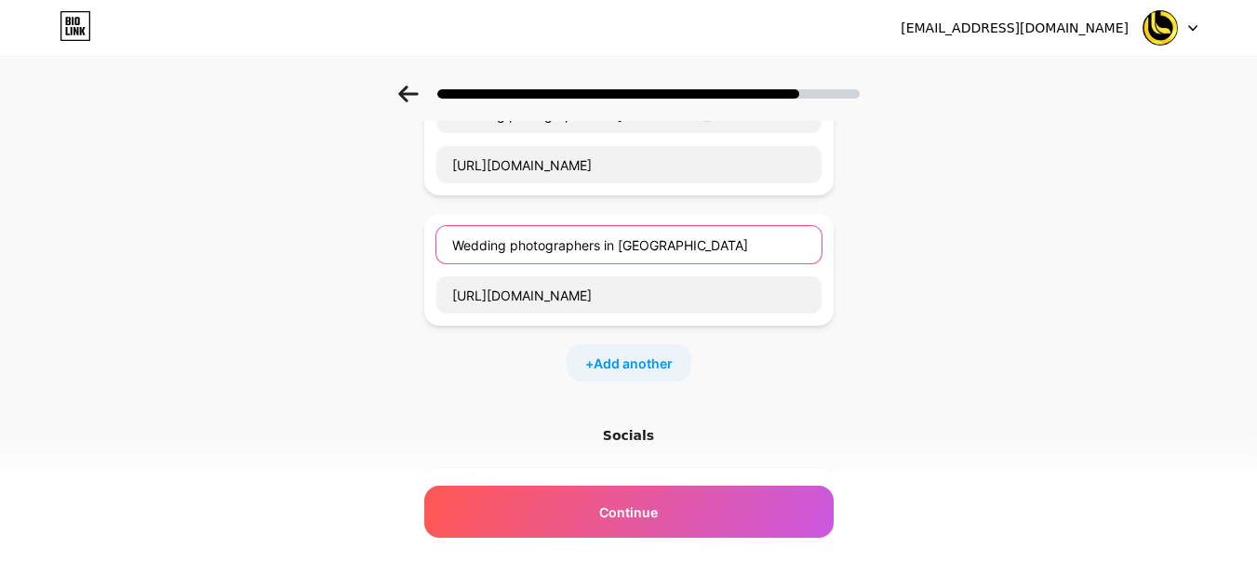
click at [638, 256] on input "Wedding photographers in [GEOGRAPHIC_DATA]" at bounding box center [628, 244] width 385 height 37
paste input "wedding-photography-in-nagercoil"
click at [520, 245] on input "wedding-photography-in-nagercoil" at bounding box center [628, 244] width 385 height 37
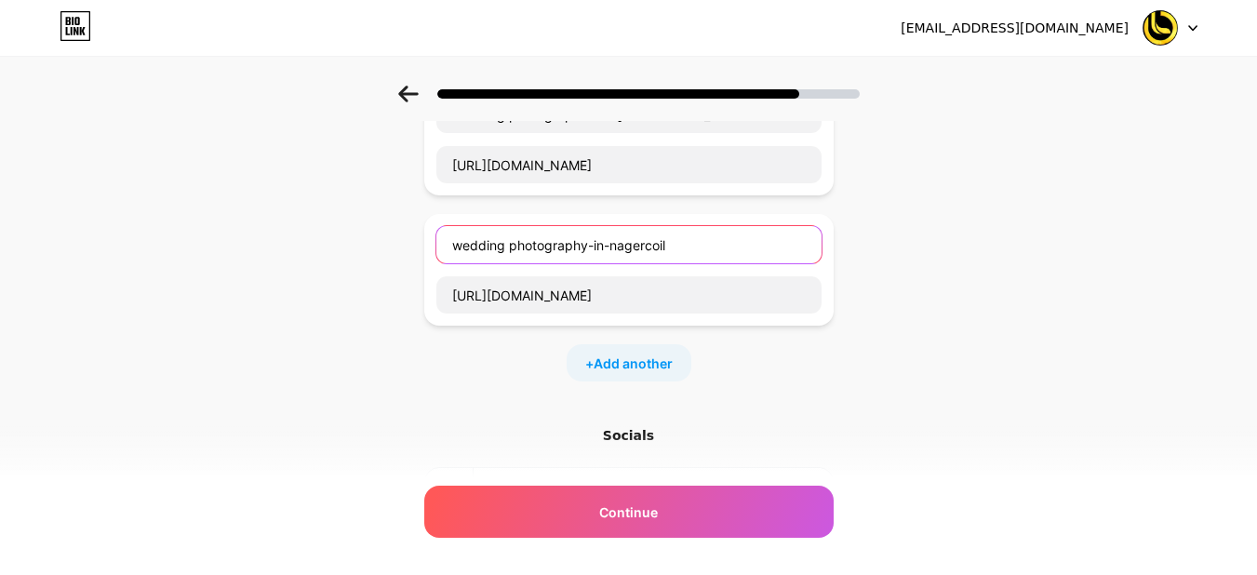
click at [598, 248] on input "wedding photography-in-nagercoil" at bounding box center [628, 244] width 385 height 37
click at [611, 246] on input "wedding photography in-nagercoil" at bounding box center [628, 244] width 385 height 37
click at [697, 251] on input "wedding photography in nagercoil" at bounding box center [628, 244] width 385 height 37
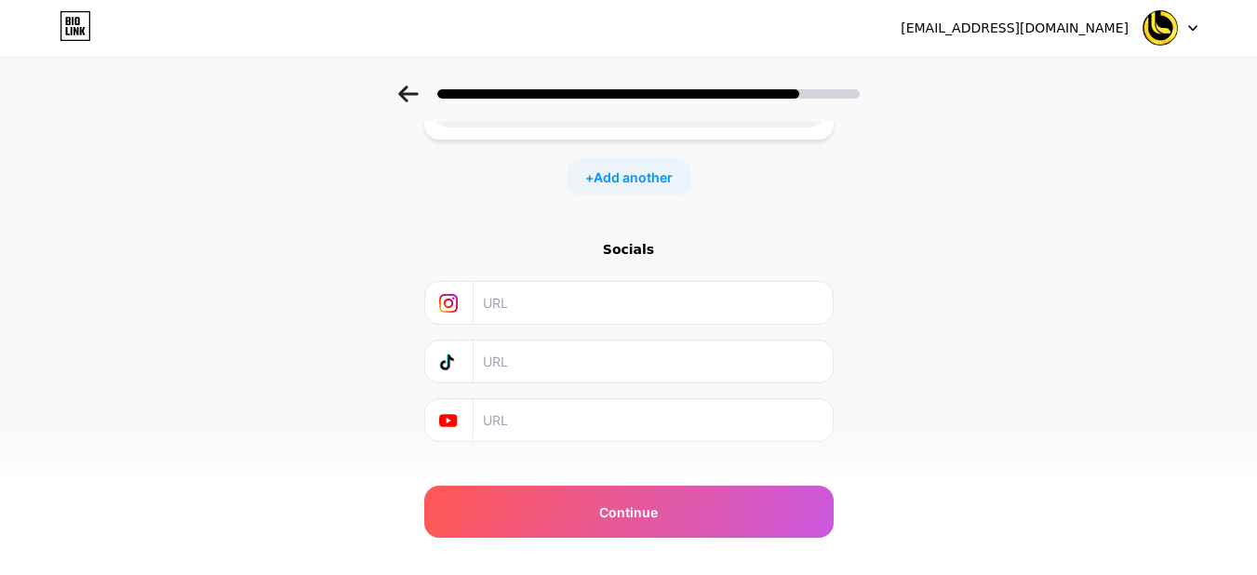
type input "wedding photography in nagercoil"
click at [639, 331] on div "Socials" at bounding box center [629, 341] width 410 height 202
click at [644, 293] on input "text" at bounding box center [652, 303] width 338 height 42
paste input "[URL][DOMAIN_NAME]"
type input "[URL][DOMAIN_NAME]"
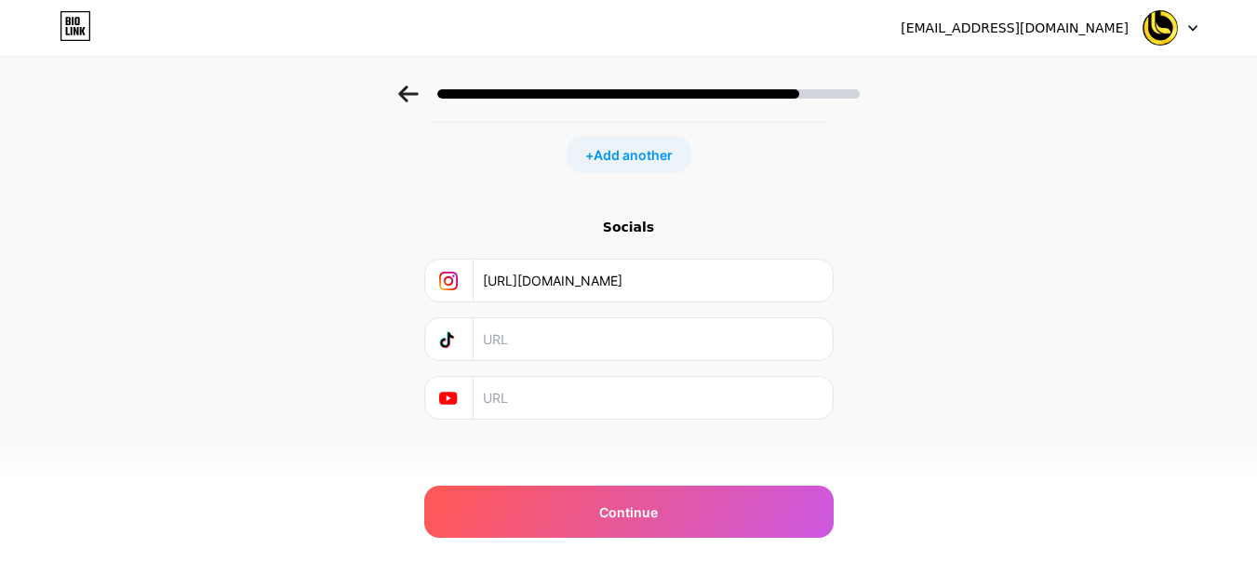
scroll to position [500, 0]
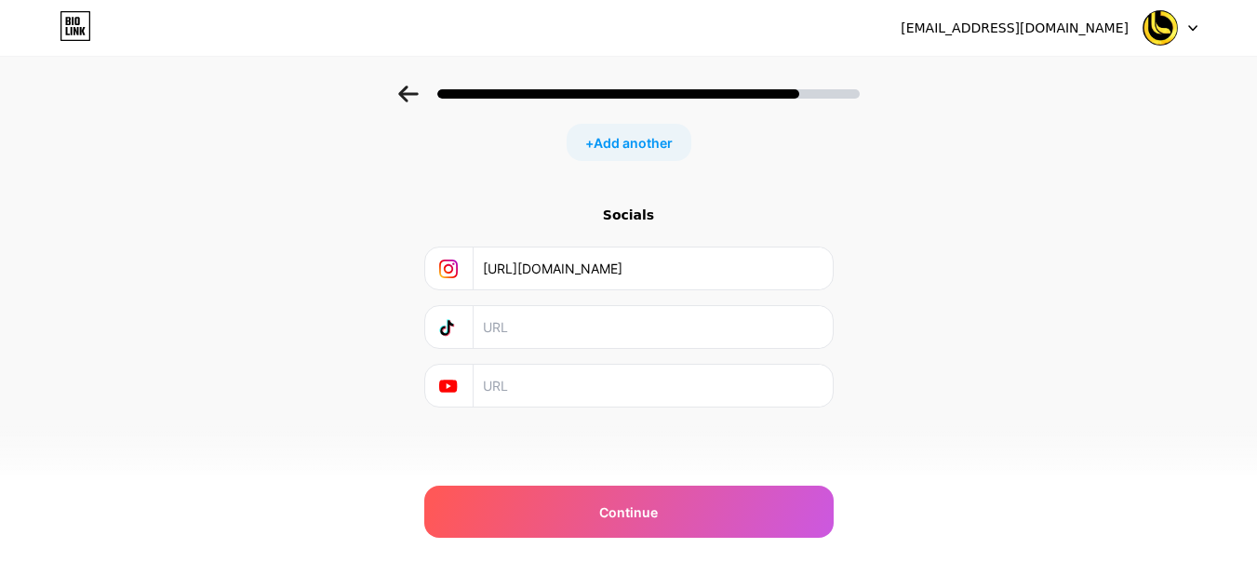
click at [692, 377] on input "text" at bounding box center [652, 386] width 338 height 42
paste input "[URL][DOMAIN_NAME]"
type input "[URL][DOMAIN_NAME]"
click at [952, 365] on div "Start with a link Add anything you want your followers to see. Wedding Photogra…" at bounding box center [628, 43] width 1257 height 915
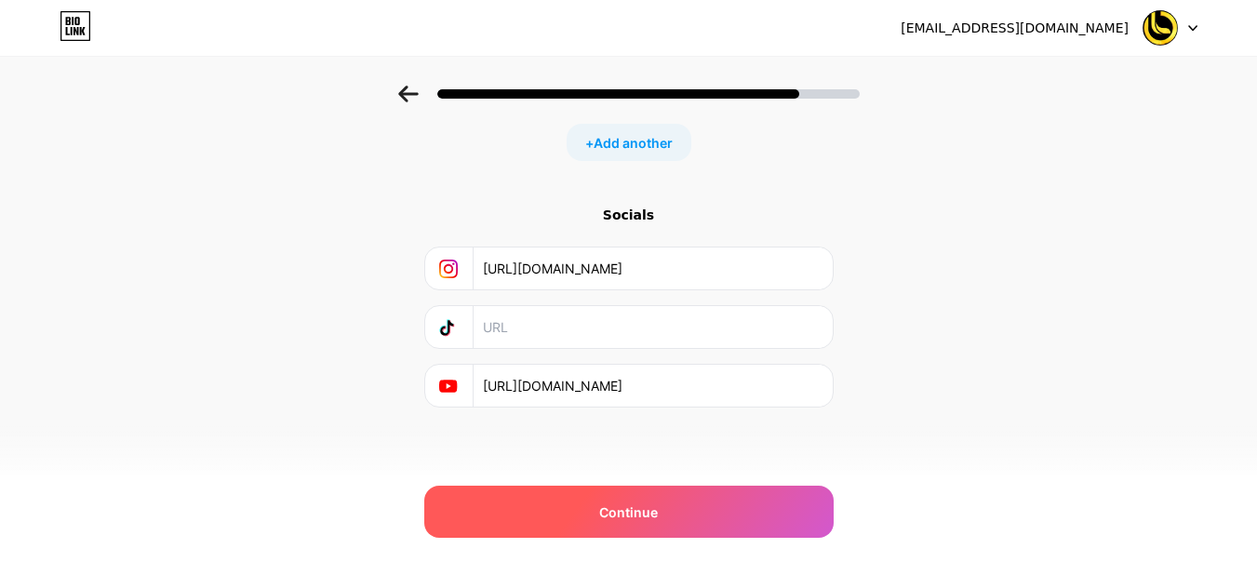
click at [694, 505] on div "Continue" at bounding box center [629, 512] width 410 height 52
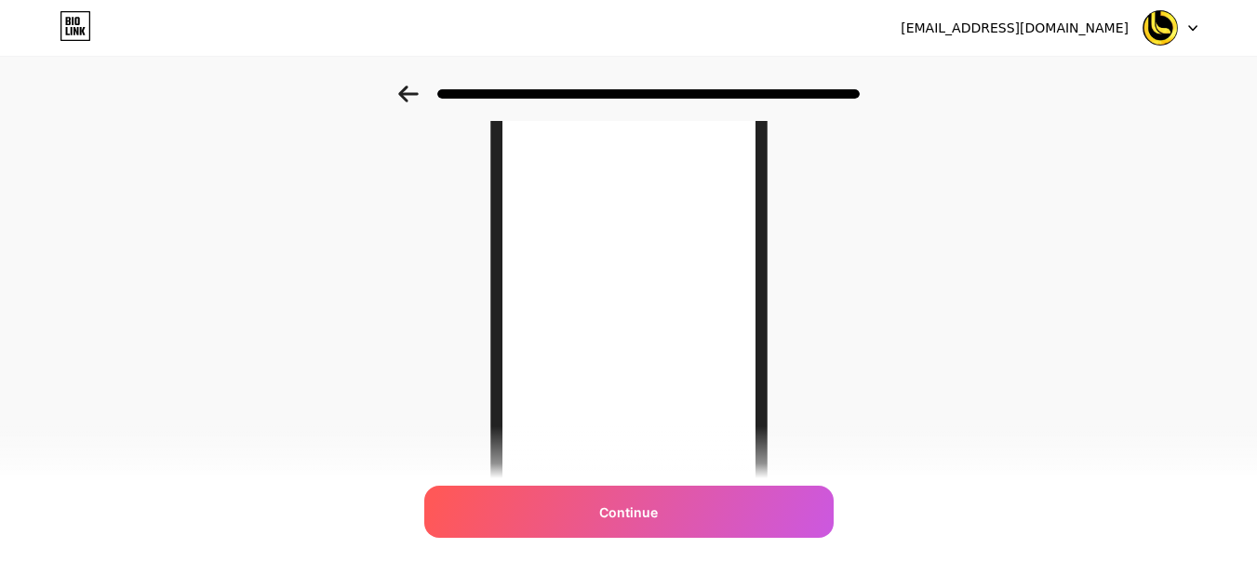
scroll to position [360, 0]
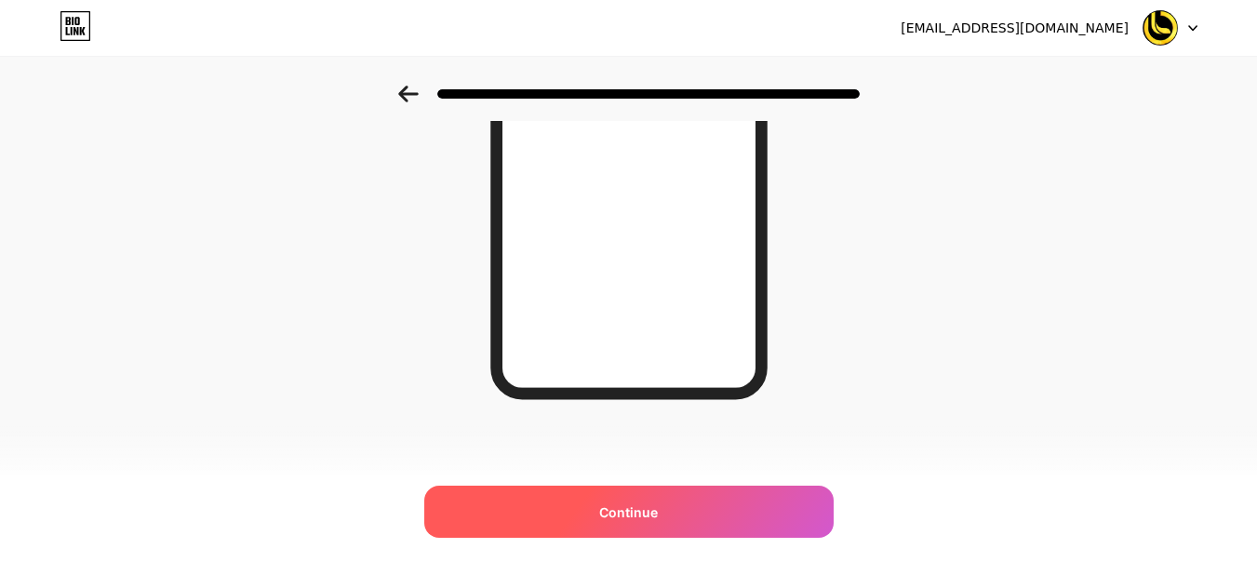
click at [658, 514] on span "Continue" at bounding box center [628, 513] width 59 height 20
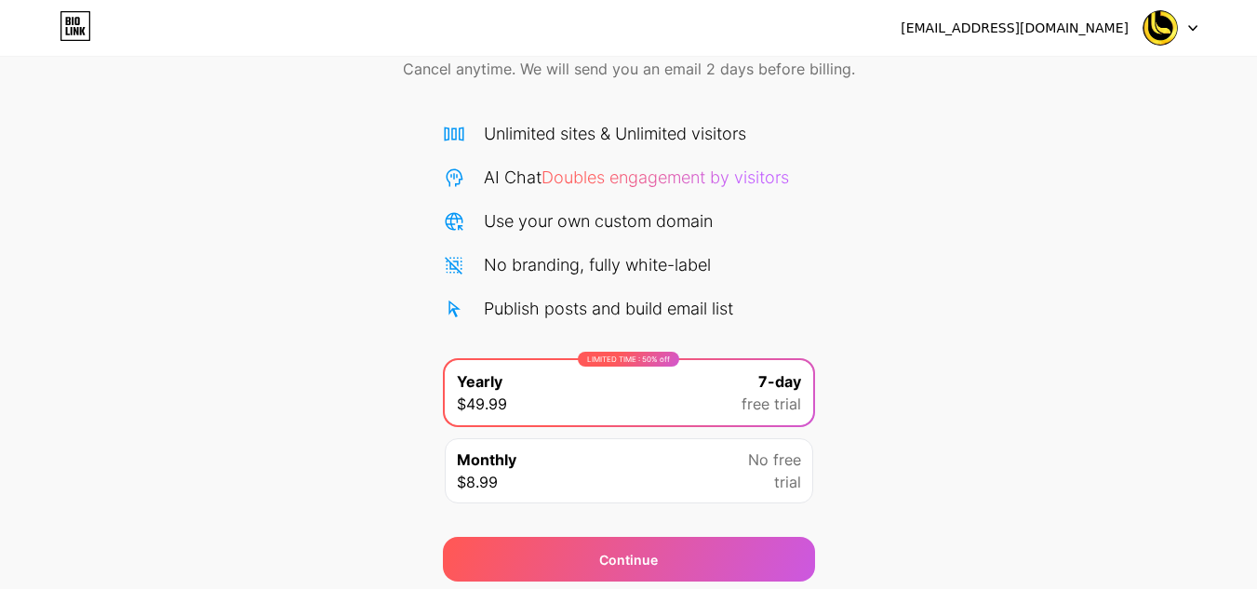
scroll to position [160, 0]
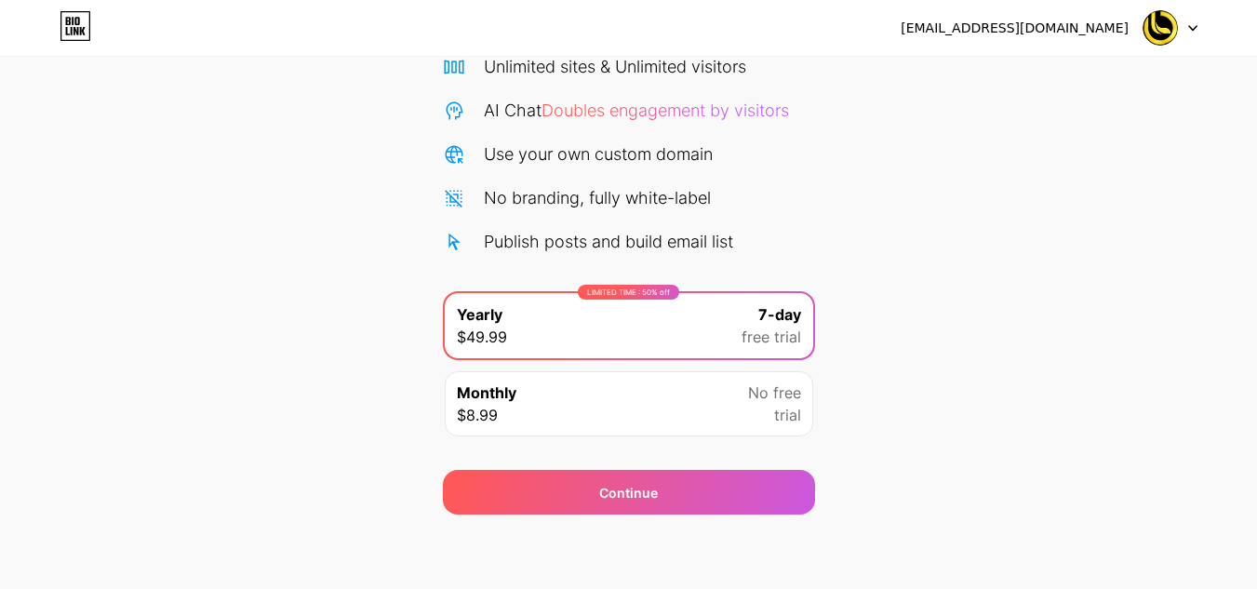
click at [951, 417] on div "Start your 7 day free trial Cancel anytime. We will send you an email 2 days be…" at bounding box center [628, 220] width 1257 height 589
click at [801, 418] on div "Monthly $8.99 No free trial" at bounding box center [629, 403] width 369 height 65
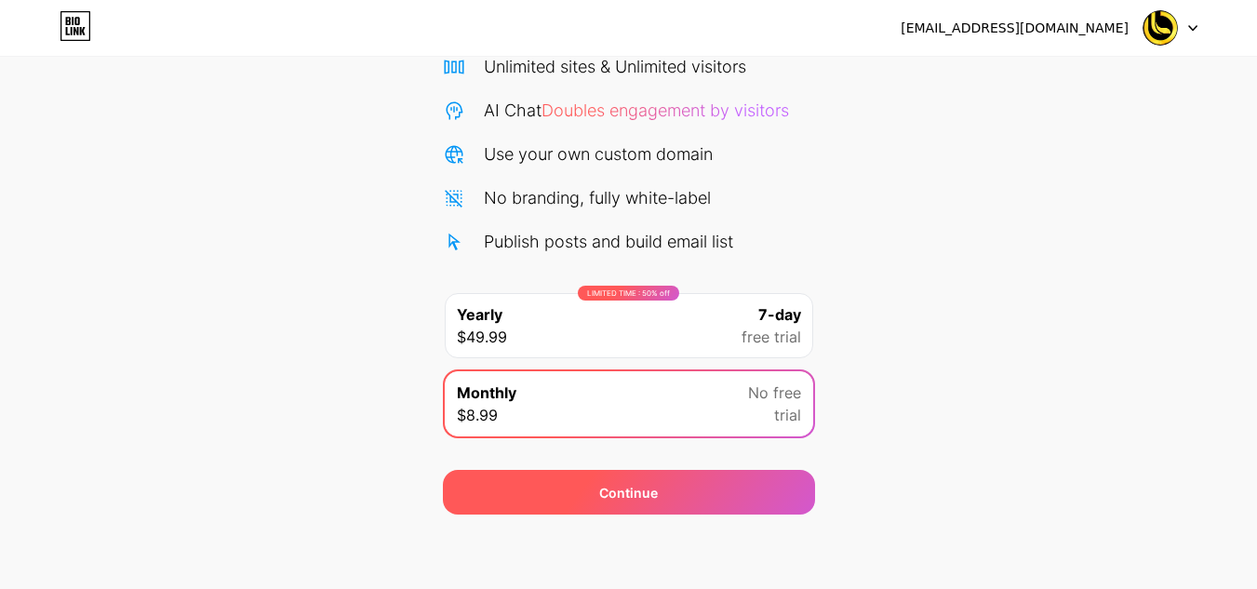
click at [691, 491] on div "Continue" at bounding box center [629, 492] width 372 height 45
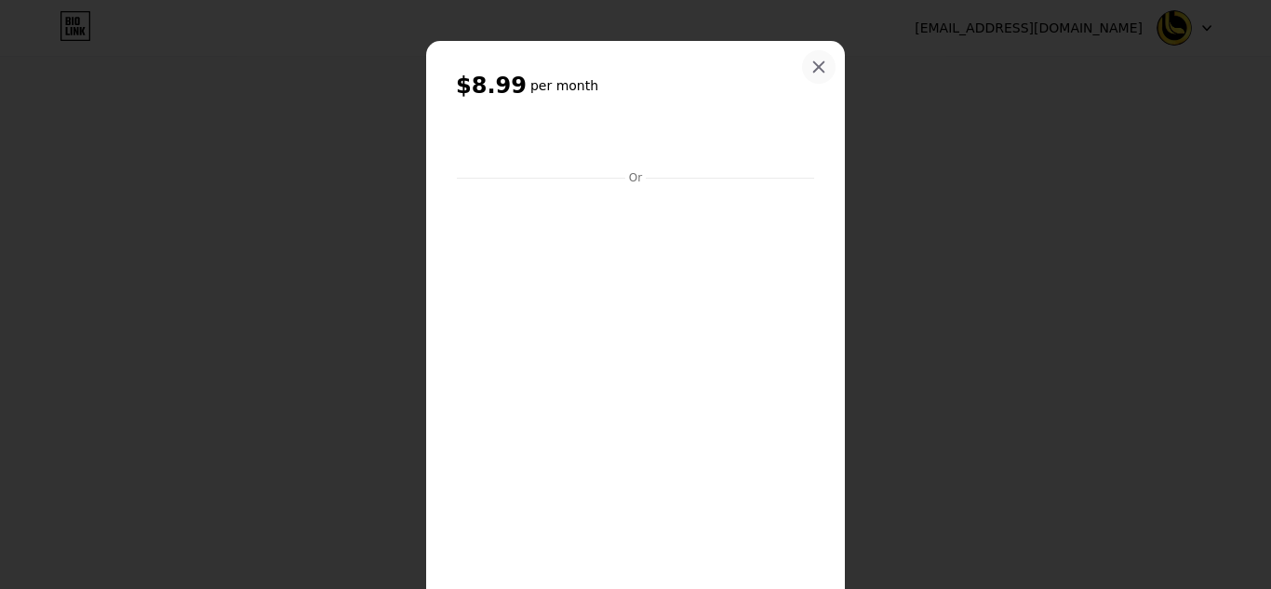
click at [824, 69] on div at bounding box center [819, 67] width 34 height 34
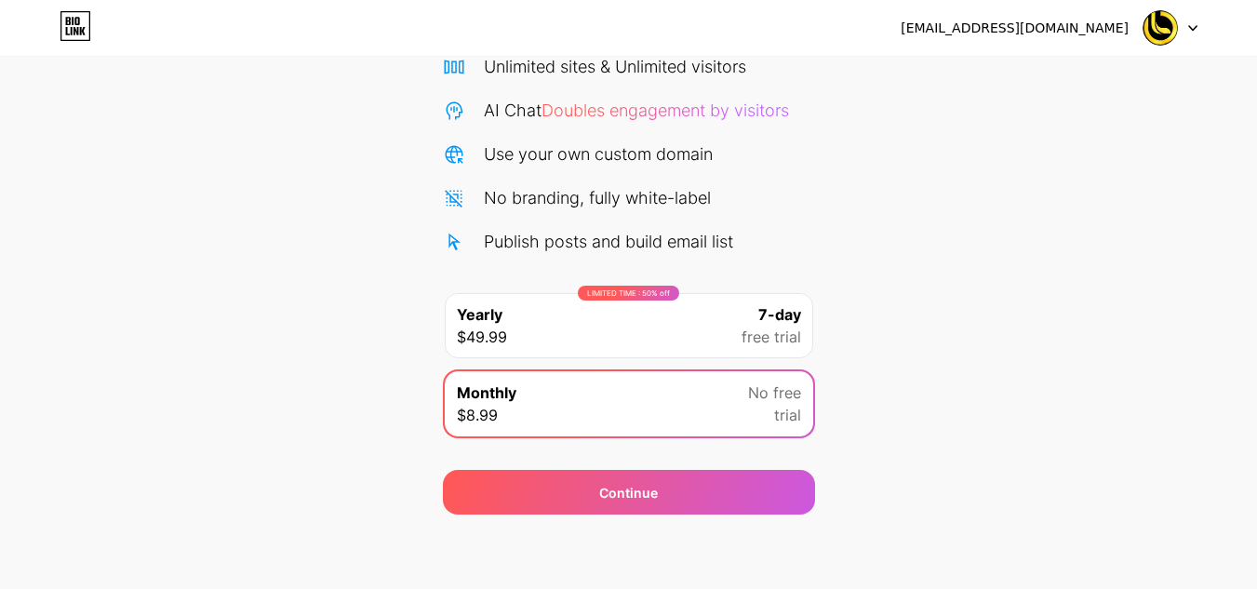
click at [794, 336] on span "free trial" at bounding box center [772, 337] width 60 height 22
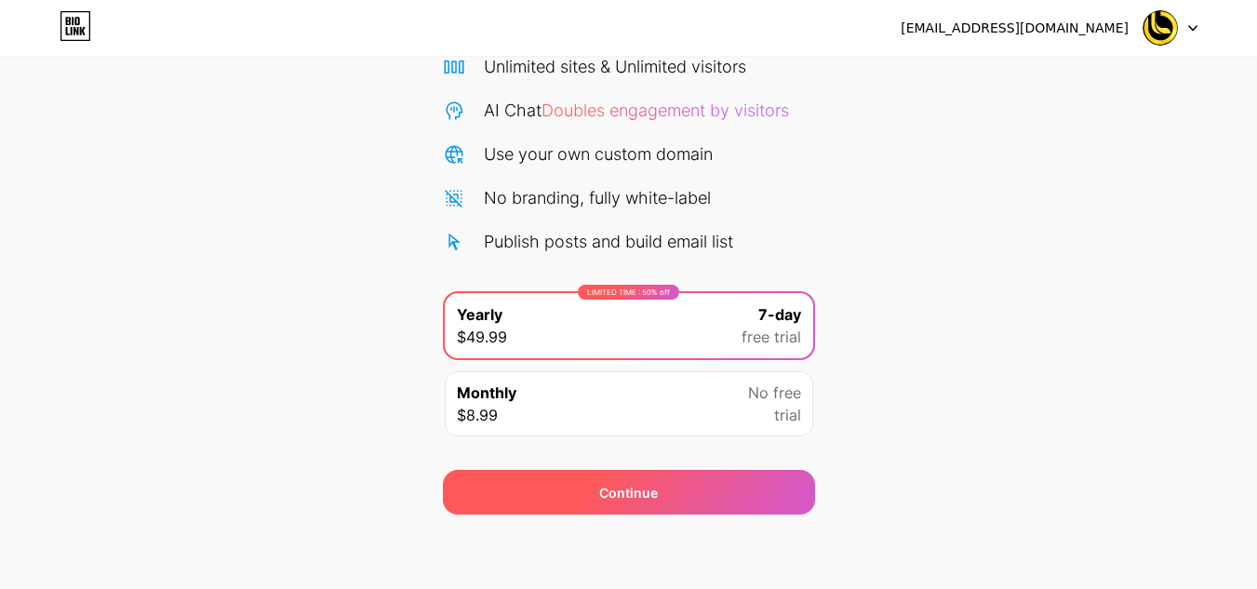
click at [743, 494] on div "Continue" at bounding box center [629, 492] width 372 height 45
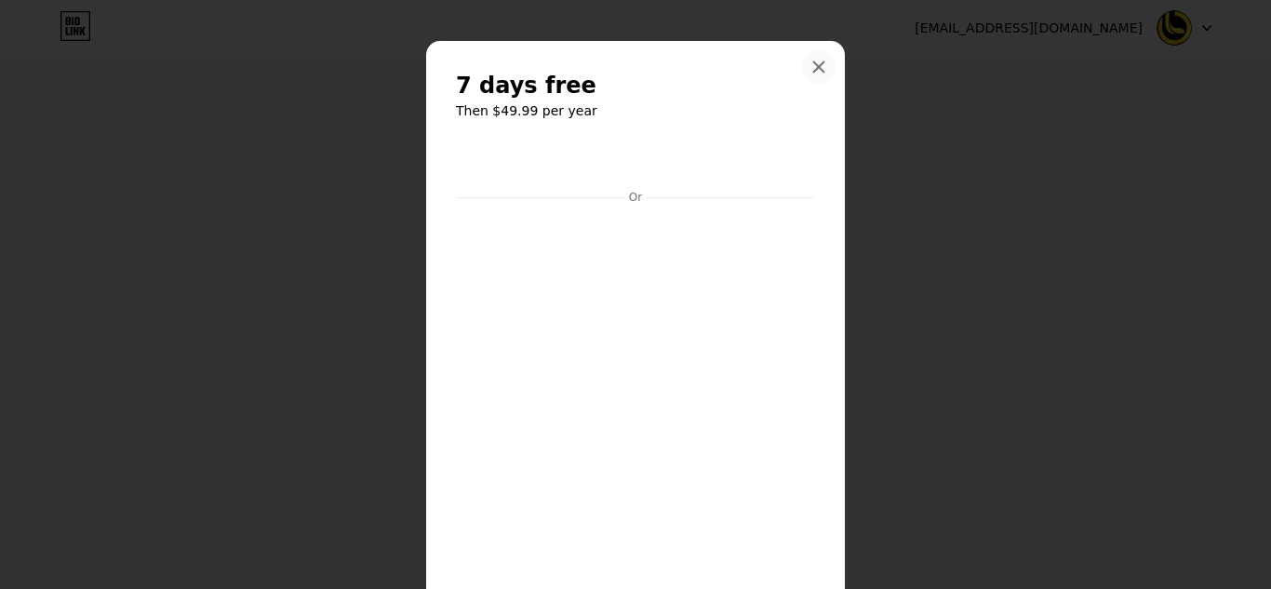
click at [813, 64] on icon at bounding box center [819, 67] width 15 height 15
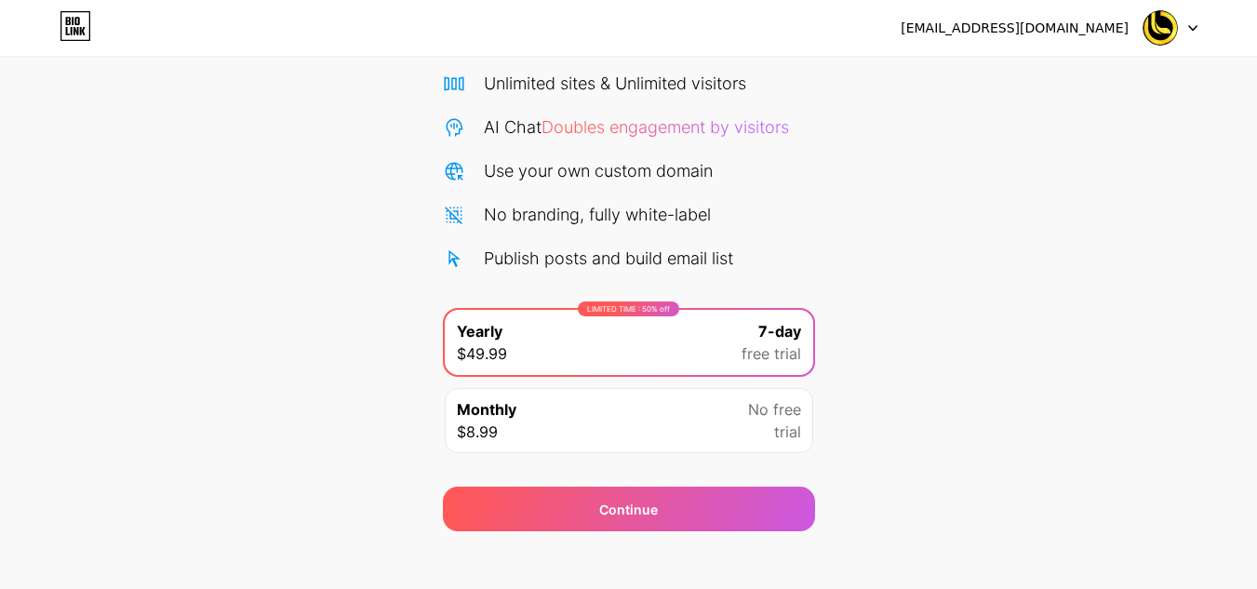
scroll to position [0, 0]
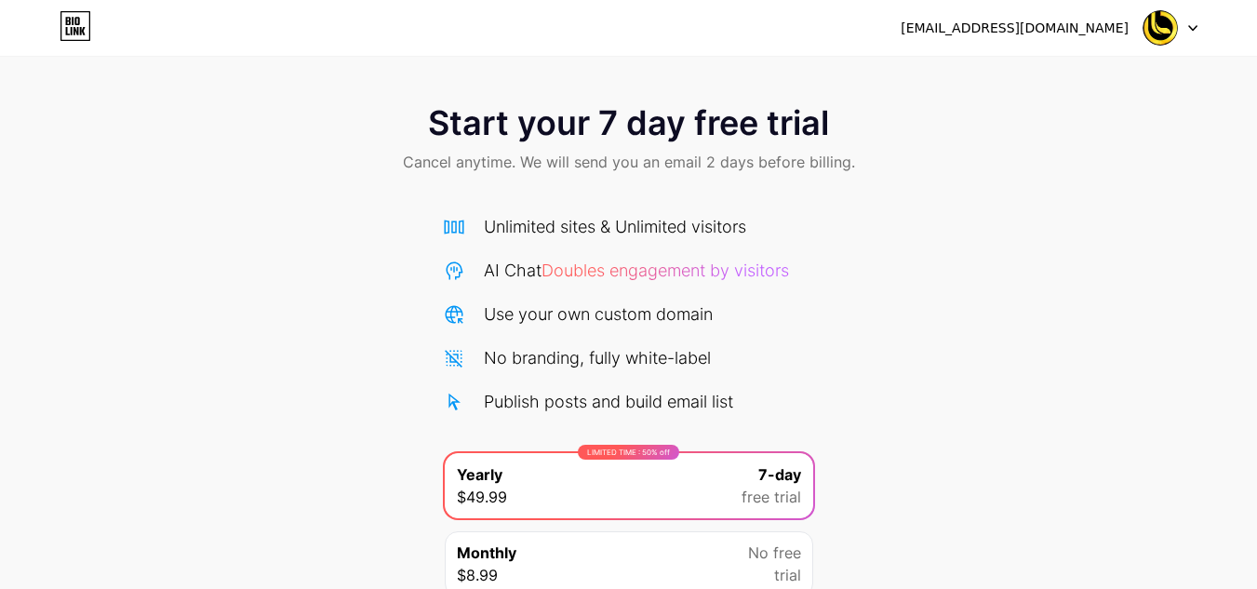
click at [1196, 20] on div at bounding box center [1171, 28] width 54 height 34
click at [439, 84] on div "Start your 7 day free trial Cancel anytime. We will send you an email 2 days be…" at bounding box center [628, 337] width 1257 height 675
click at [66, 37] on icon at bounding box center [76, 26] width 32 height 30
click at [776, 246] on div "Unlimited sites & Unlimited visitors AI Chat Doubles engagement by visitors Use…" at bounding box center [629, 314] width 372 height 200
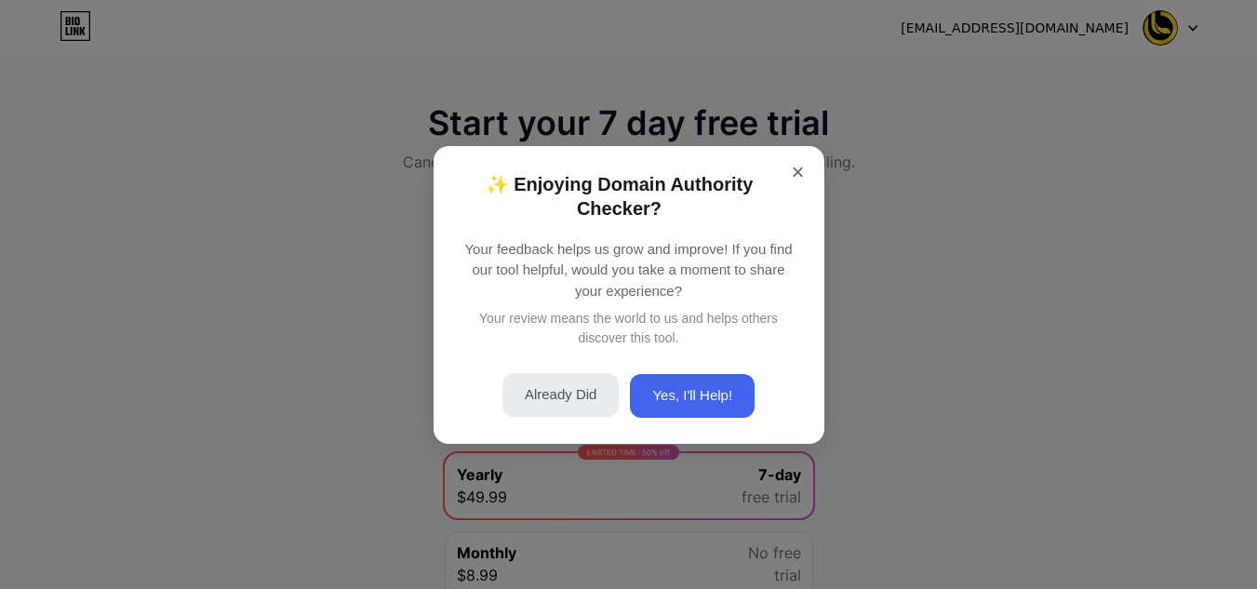
click at [559, 414] on button "Already Did" at bounding box center [561, 395] width 117 height 44
